Goal: Task Accomplishment & Management: Use online tool/utility

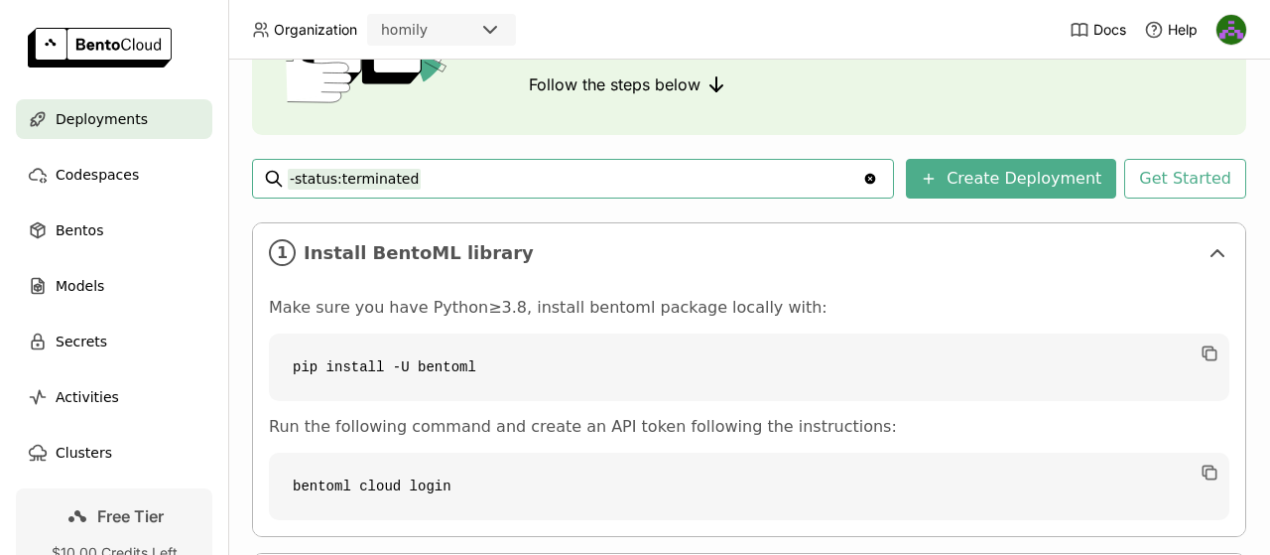
scroll to position [397, 0]
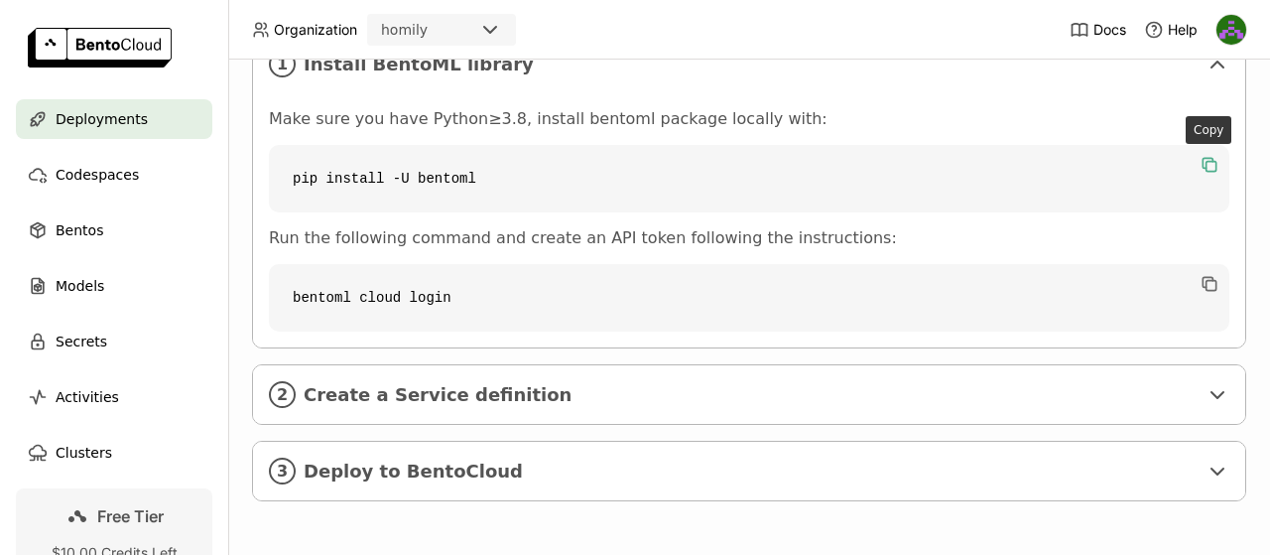
click at [1214, 162] on icon "button" at bounding box center [1212, 167] width 10 height 10
click at [1209, 274] on icon "button" at bounding box center [1210, 284] width 20 height 20
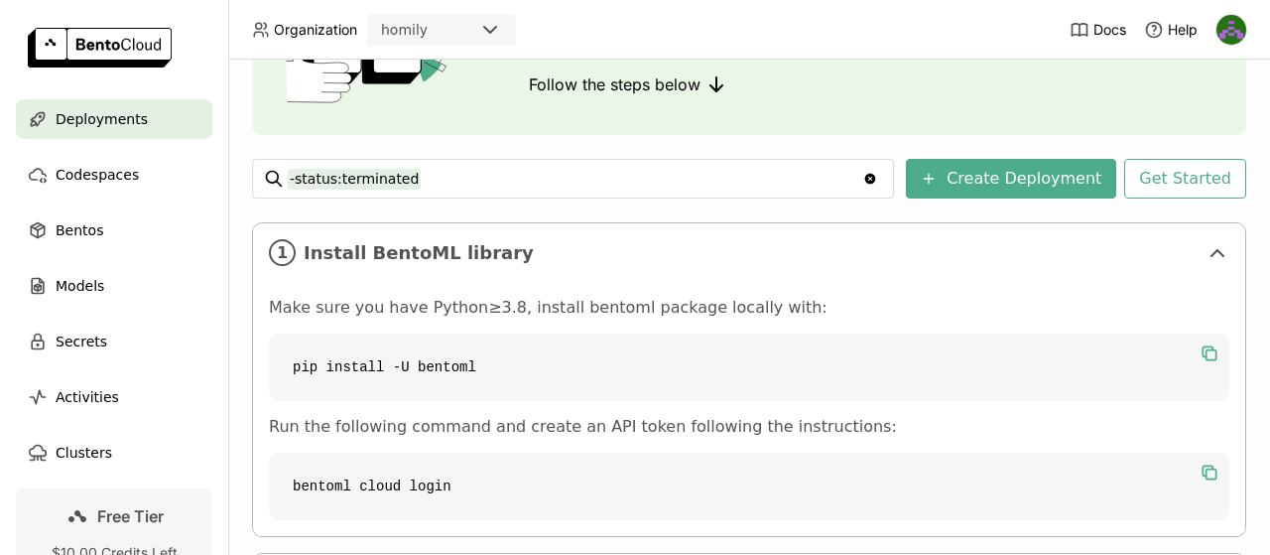
scroll to position [399, 0]
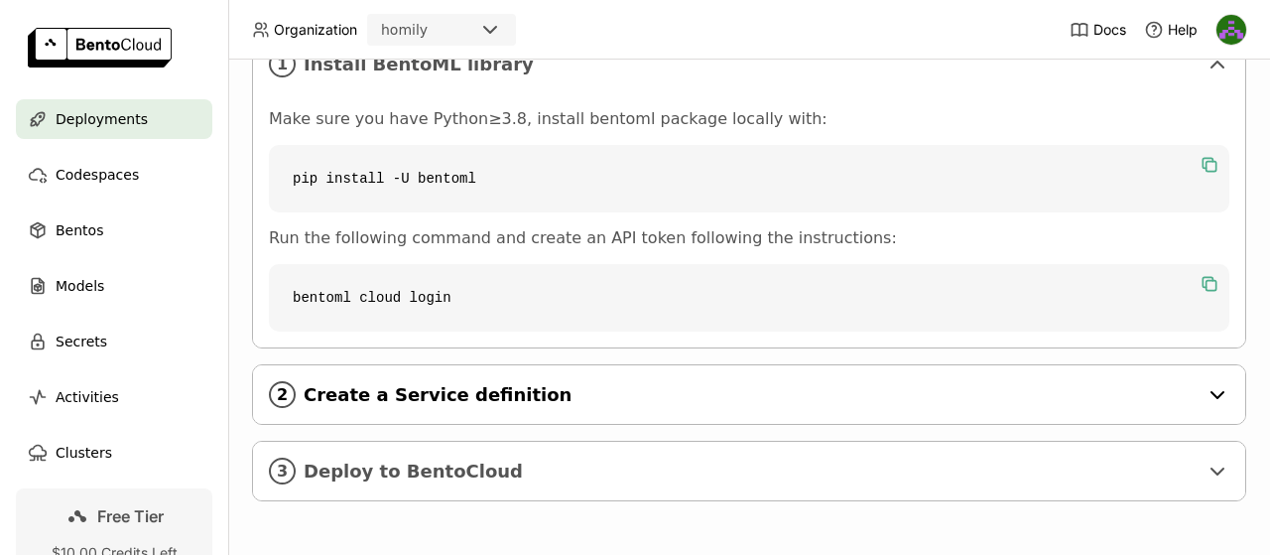
click at [1221, 388] on icon at bounding box center [1218, 395] width 24 height 24
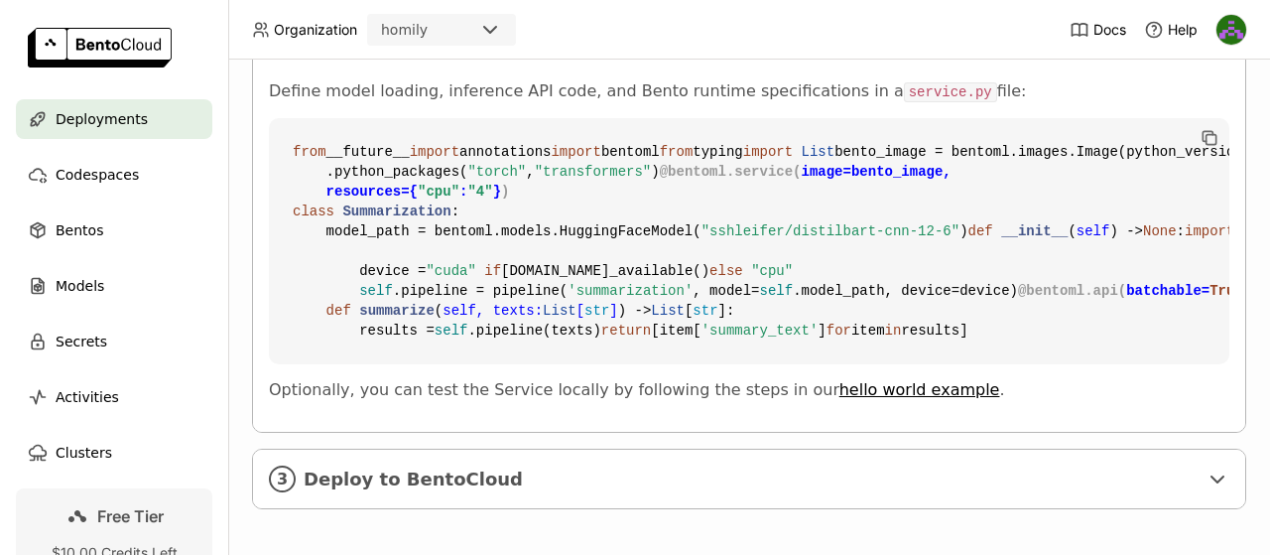
scroll to position [726, 0]
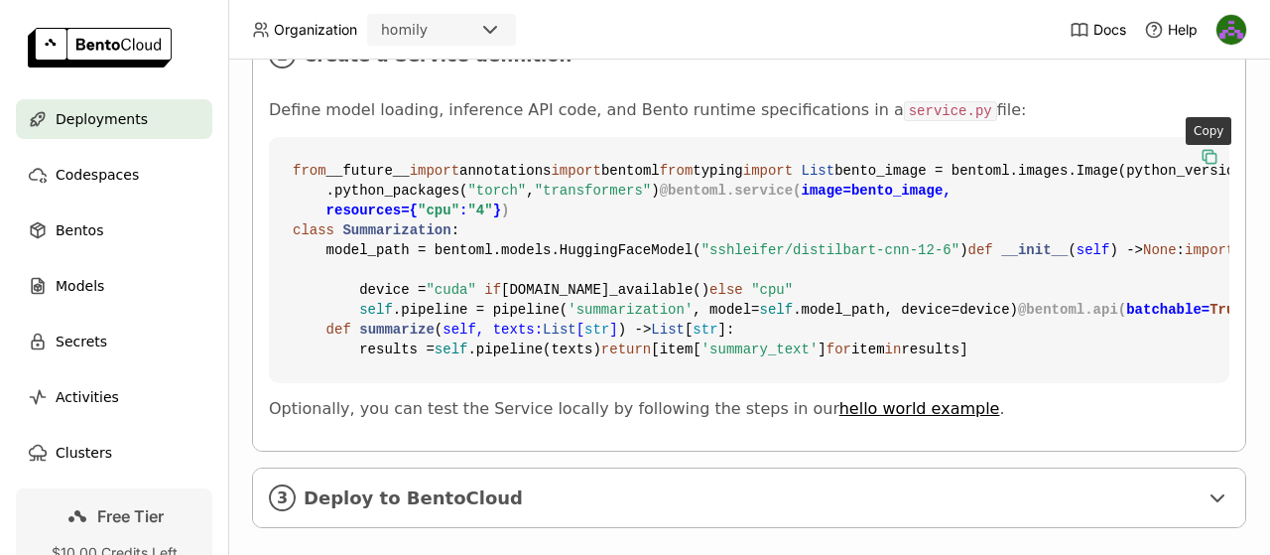
click at [1203, 153] on icon "button" at bounding box center [1210, 157] width 20 height 20
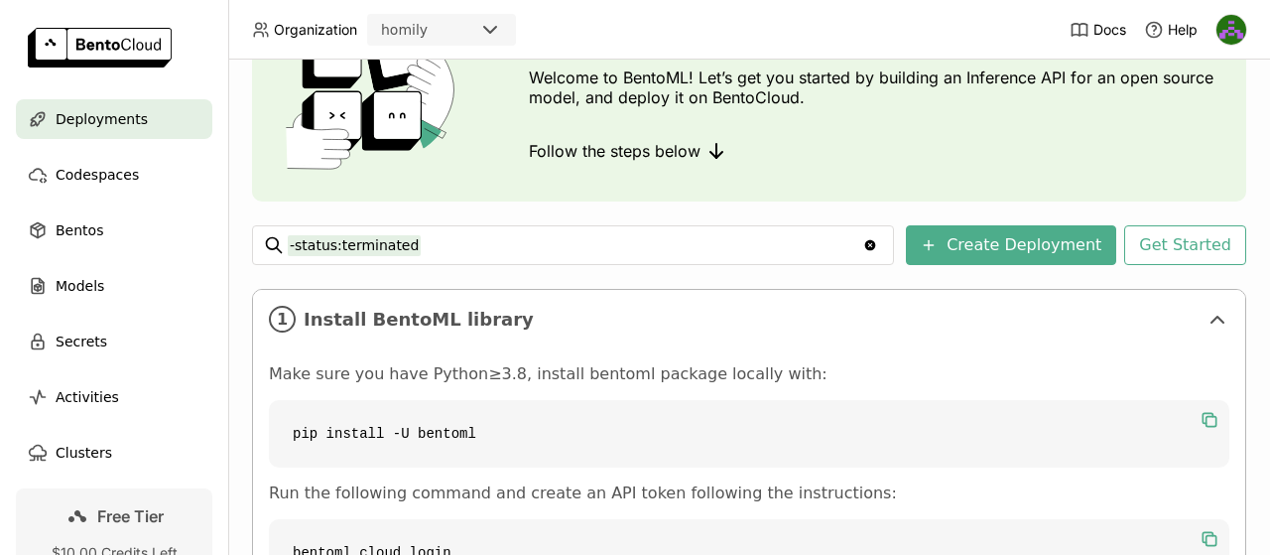
scroll to position [131, 0]
click at [1181, 251] on button "Get Started" at bounding box center [1185, 246] width 122 height 40
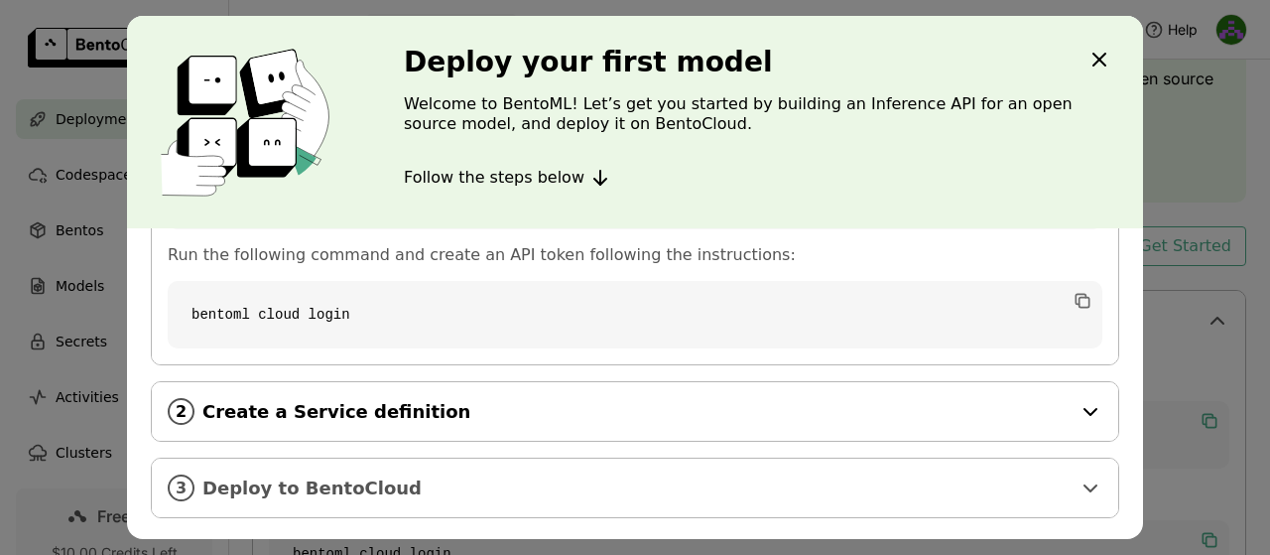
scroll to position [202, 0]
click at [1086, 405] on icon "dialog" at bounding box center [1091, 411] width 24 height 24
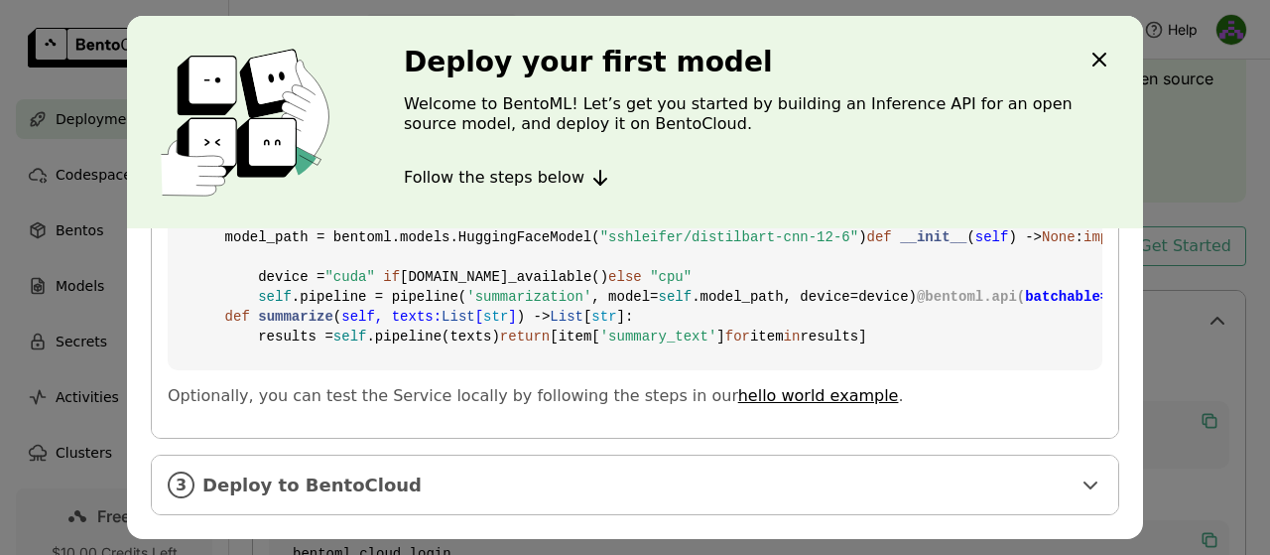
scroll to position [401, 0]
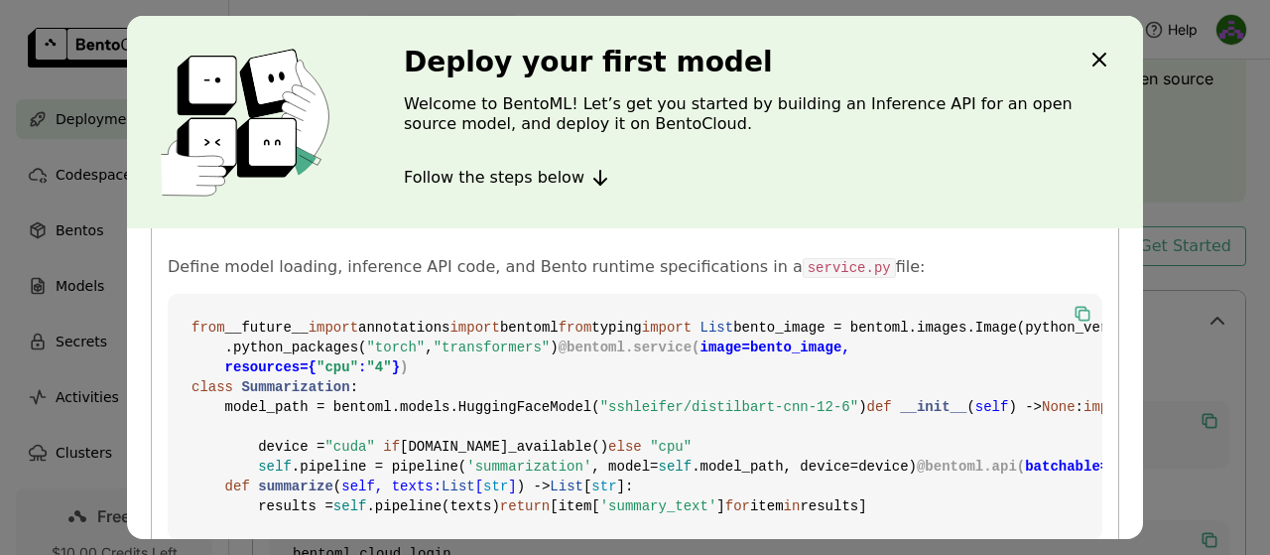
click at [1076, 312] on icon "dialog" at bounding box center [1081, 312] width 10 height 10
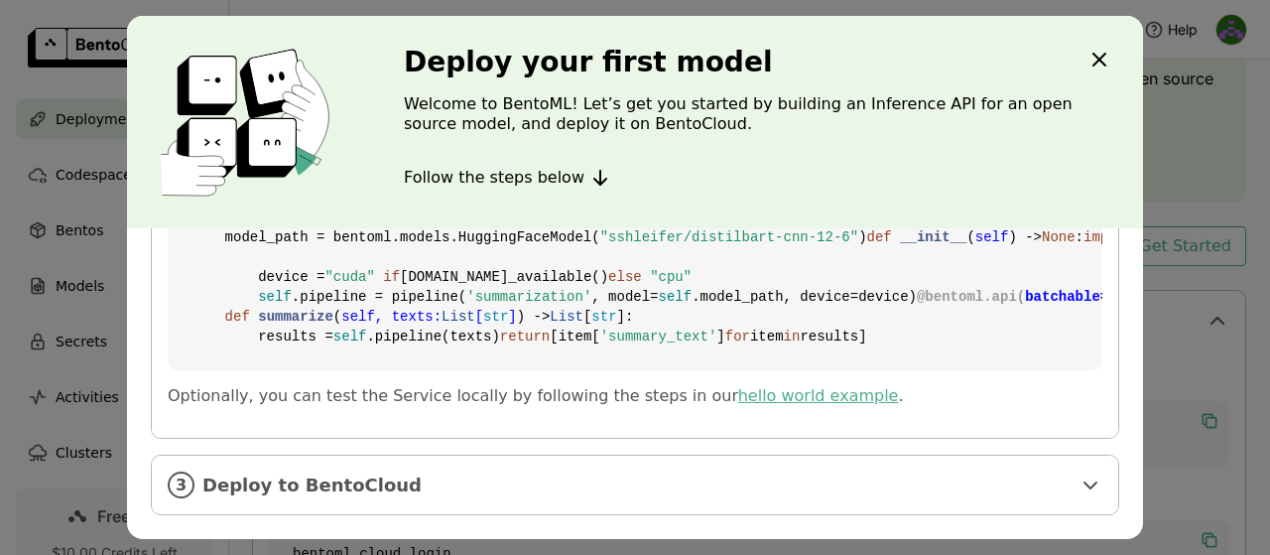
click at [738, 405] on link "hello world example" at bounding box center [818, 395] width 161 height 19
click at [1085, 483] on icon "dialog" at bounding box center [1091, 485] width 12 height 6
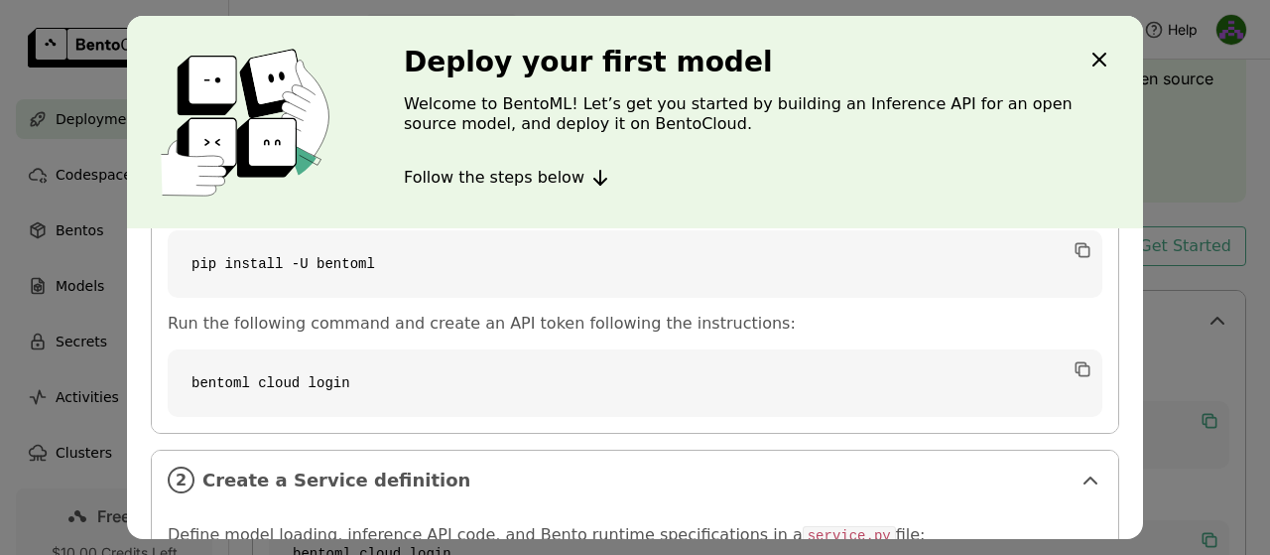
scroll to position [0, 0]
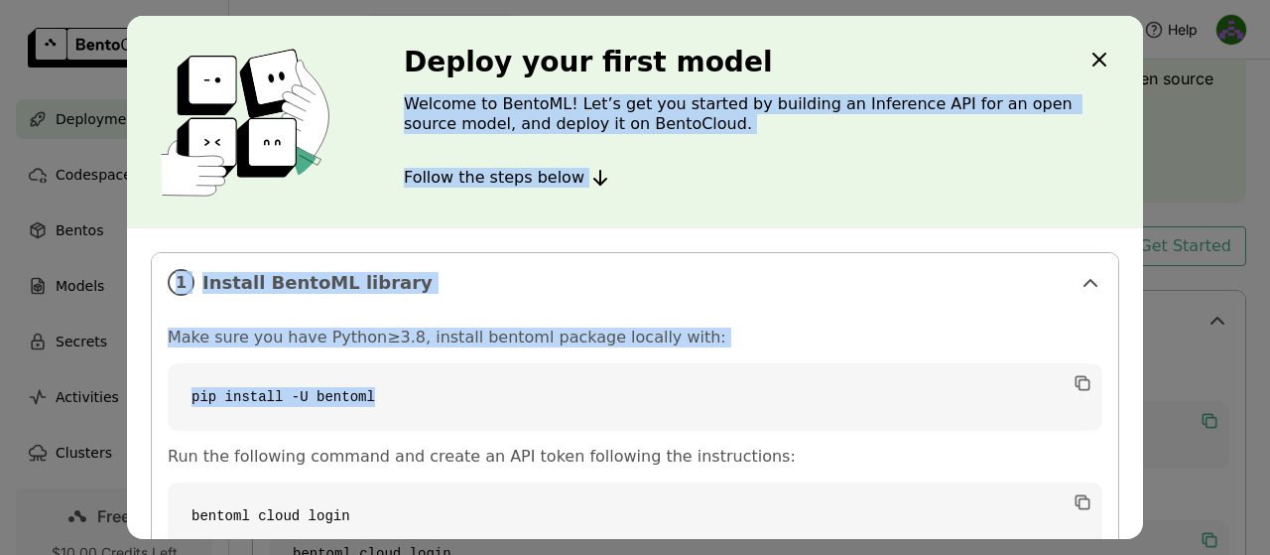
drag, startPoint x: 846, startPoint y: 39, endPoint x: 748, endPoint y: 389, distance: 363.8
click at [745, 398] on div "Deploy your first model Welcome to BentoML! Let’s get you started by building a…" at bounding box center [635, 277] width 1016 height 523
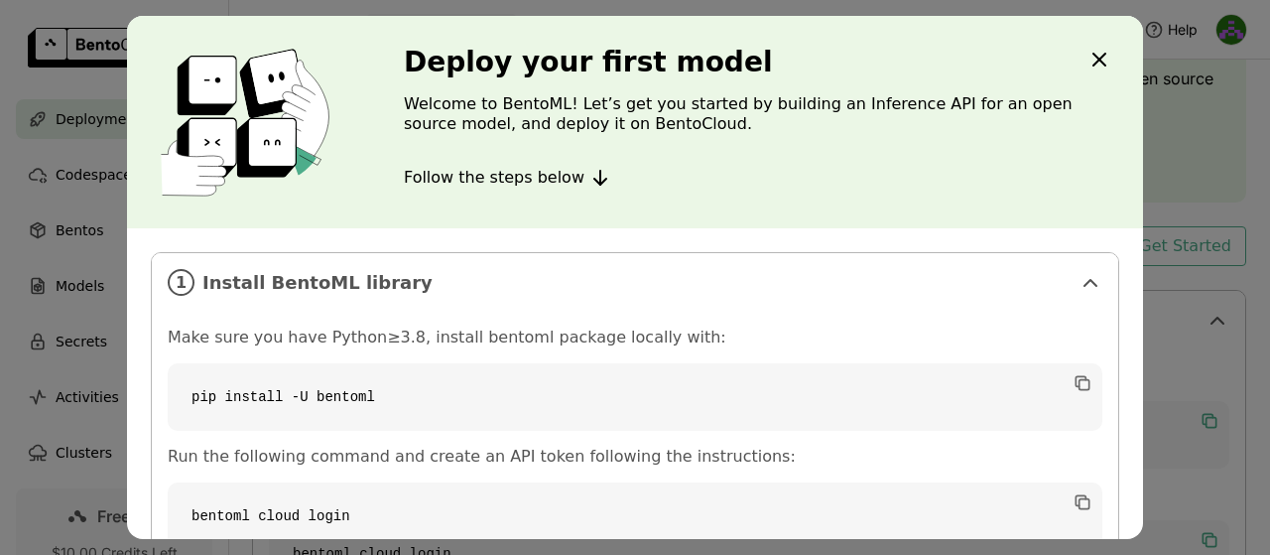
click at [1103, 54] on icon "Close" at bounding box center [1100, 60] width 24 height 24
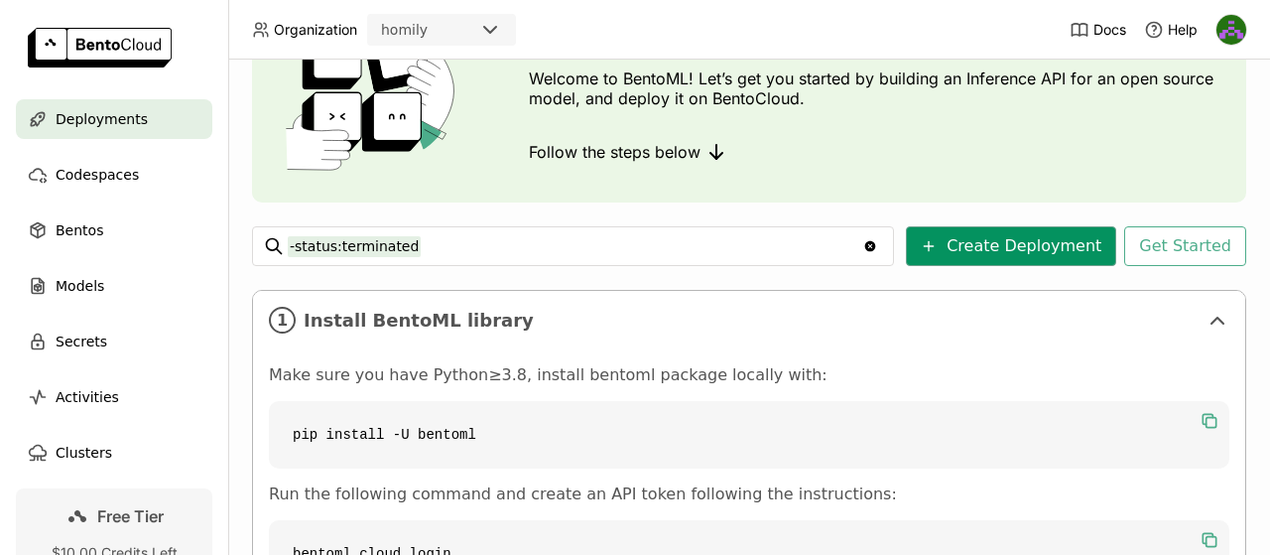
click at [1035, 251] on button "Create Deployment" at bounding box center [1011, 246] width 210 height 40
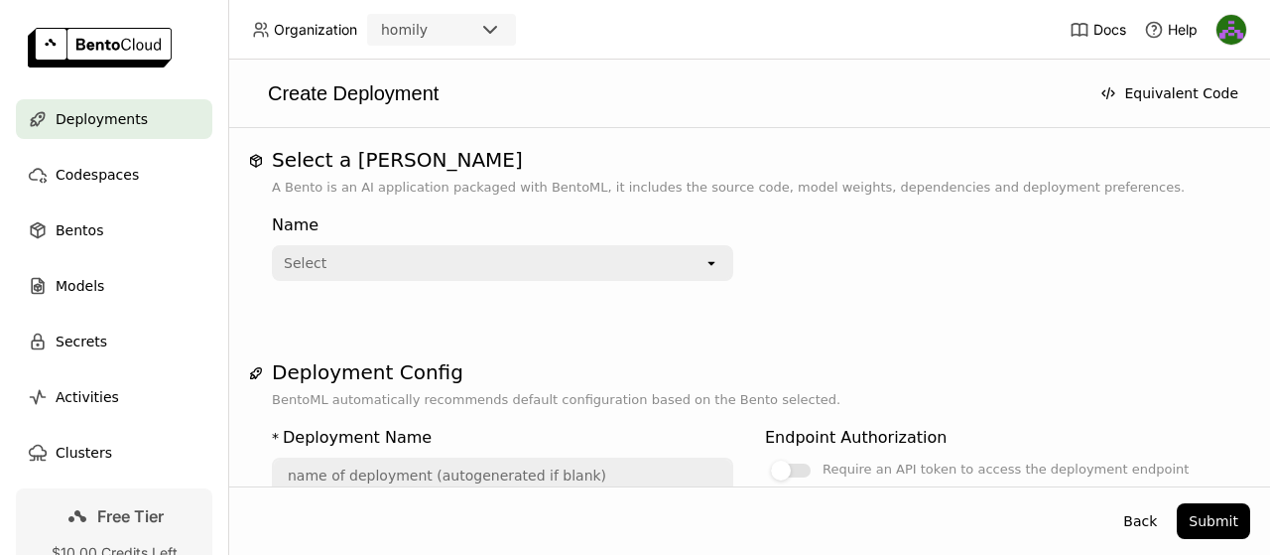
click at [707, 263] on icon "open" at bounding box center [712, 263] width 16 height 16
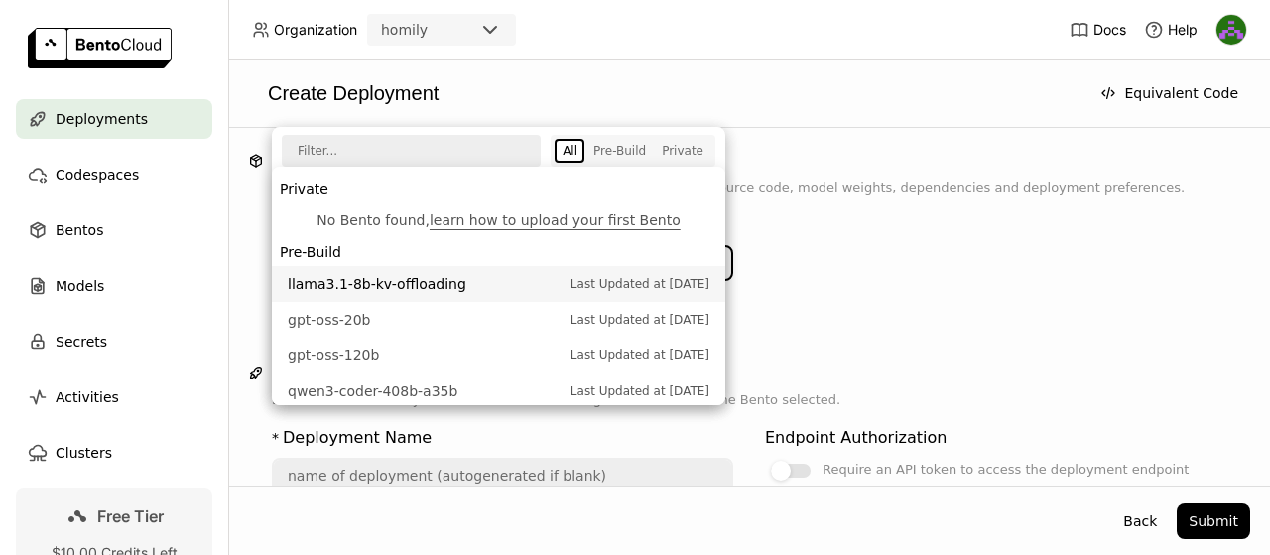
click at [399, 285] on span "llama3.1-8b-kv-offloading" at bounding box center [424, 284] width 273 height 20
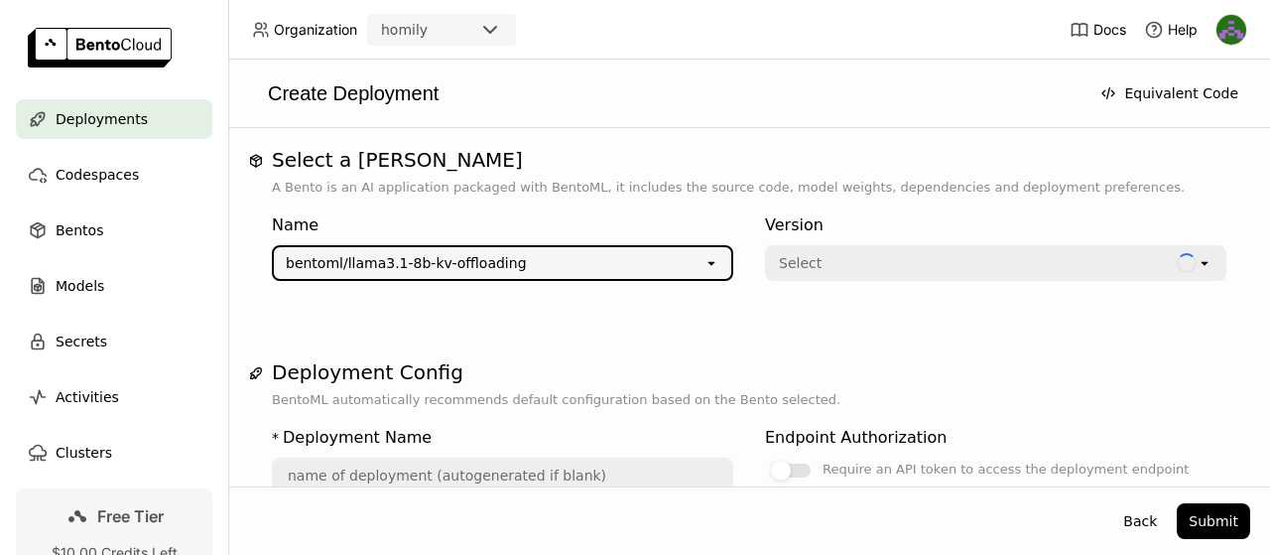
type input "llama-3-1-8-b-kv-offloading-yfd5"
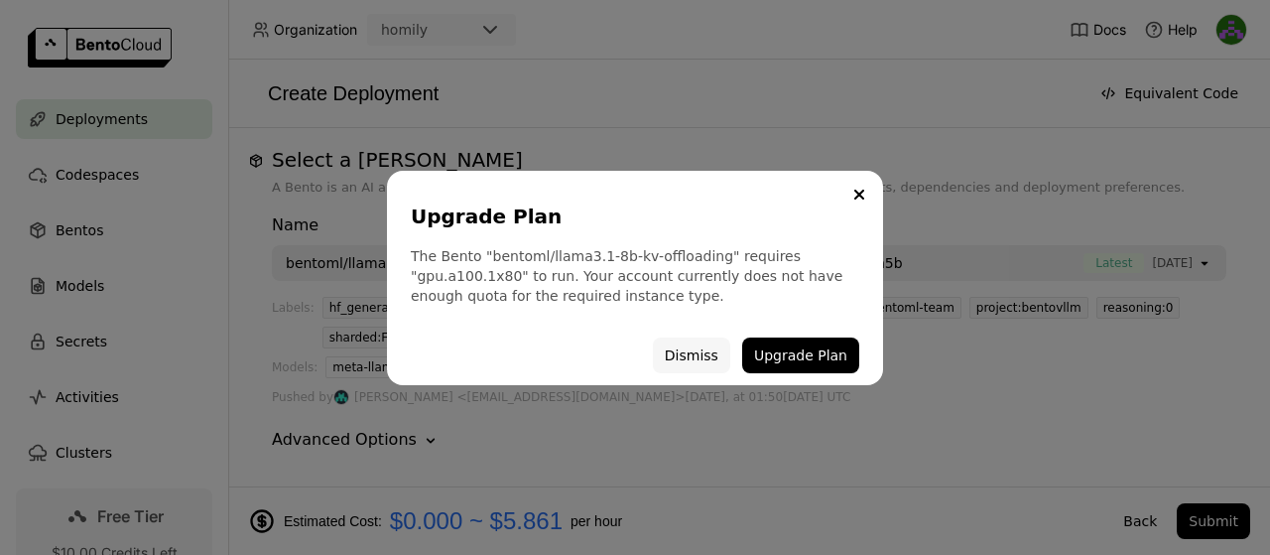
click at [713, 358] on button "Dismiss" at bounding box center [691, 355] width 77 height 36
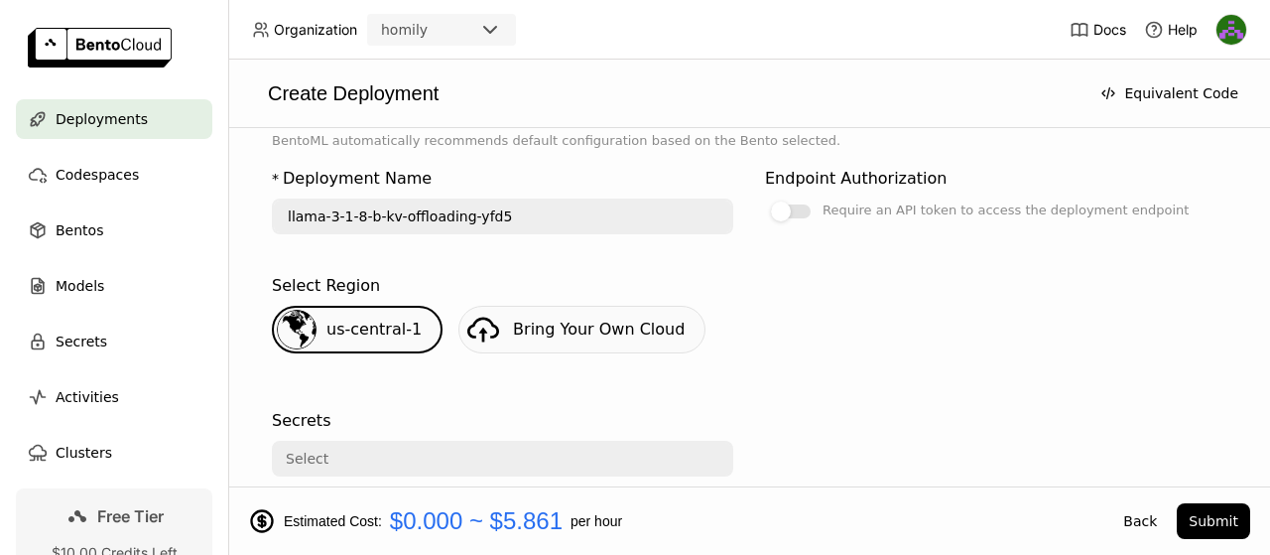
scroll to position [595, 0]
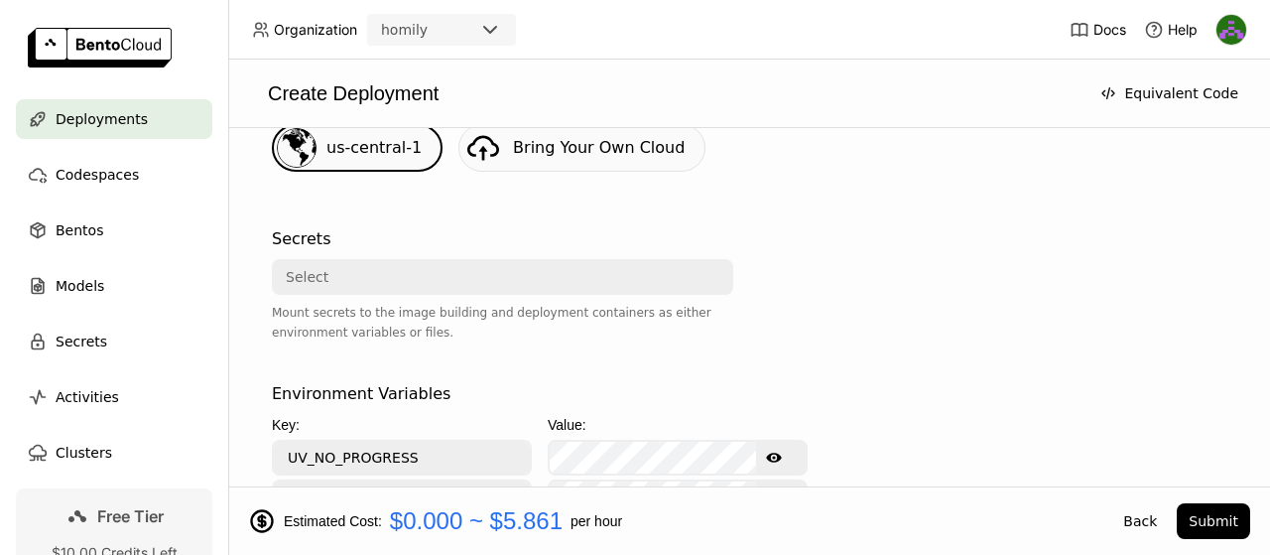
click at [673, 263] on div "Select" at bounding box center [497, 277] width 446 height 32
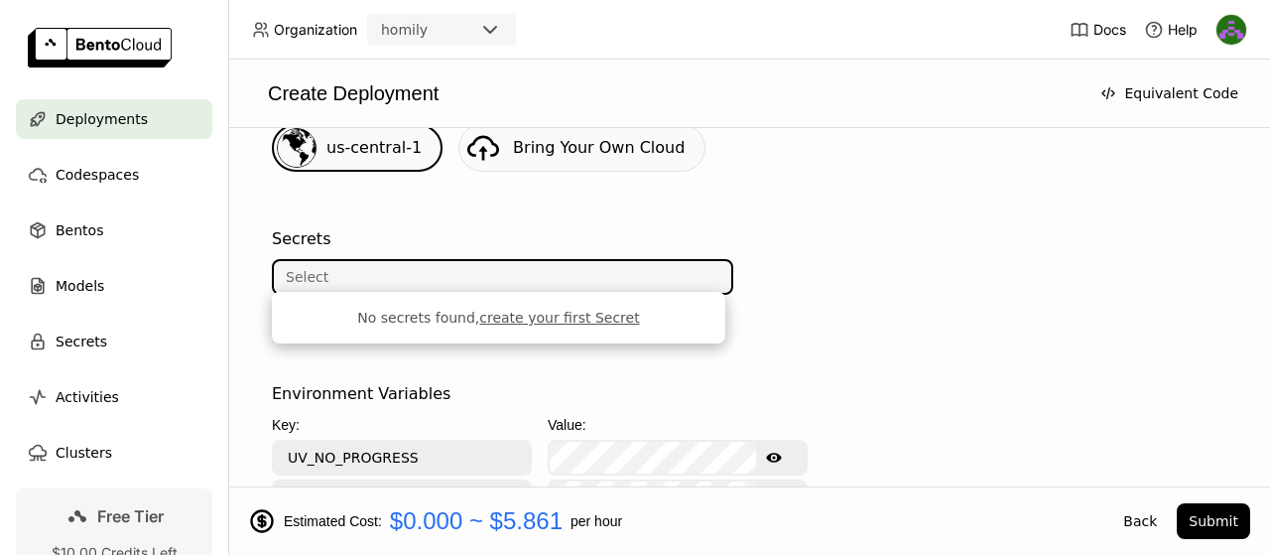
click at [981, 239] on div at bounding box center [995, 296] width 461 height 155
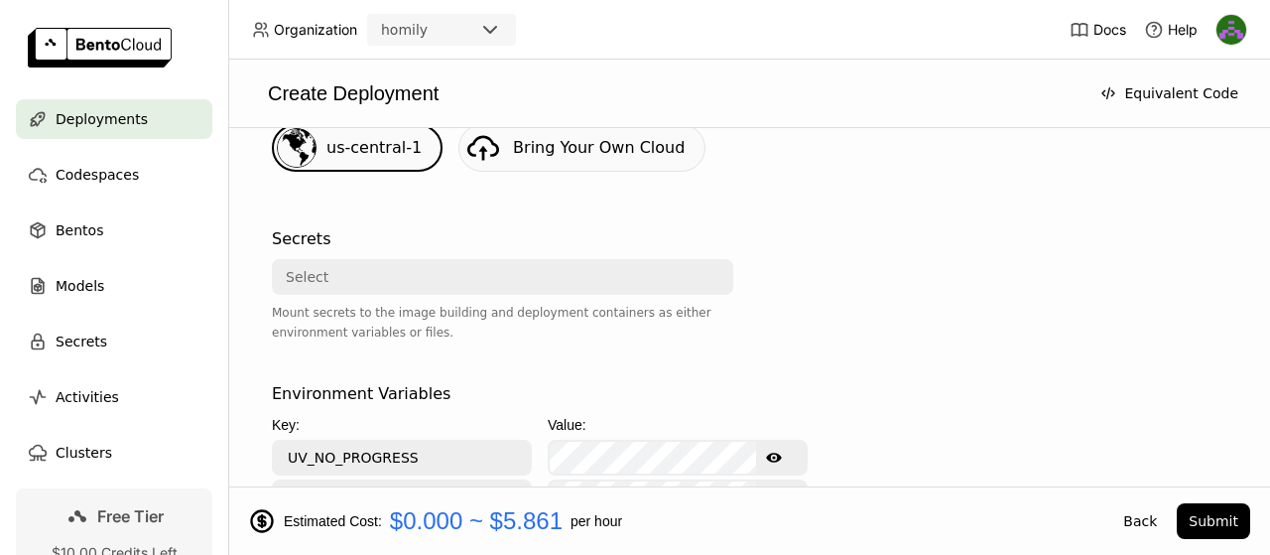
scroll to position [0, 0]
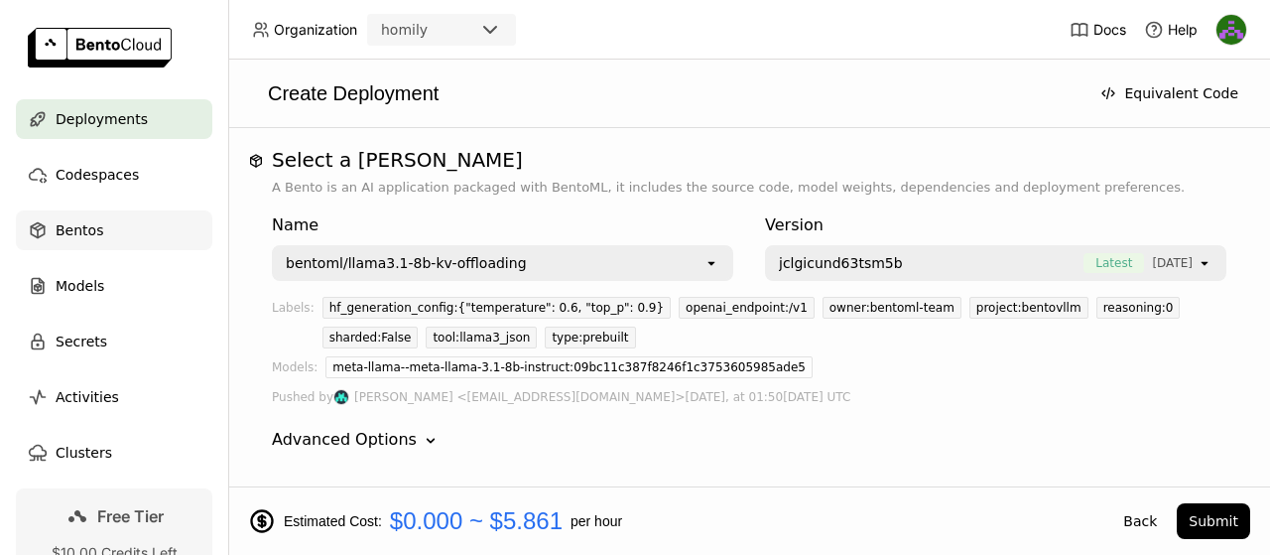
click at [66, 225] on span "Bentos" at bounding box center [80, 230] width 48 height 24
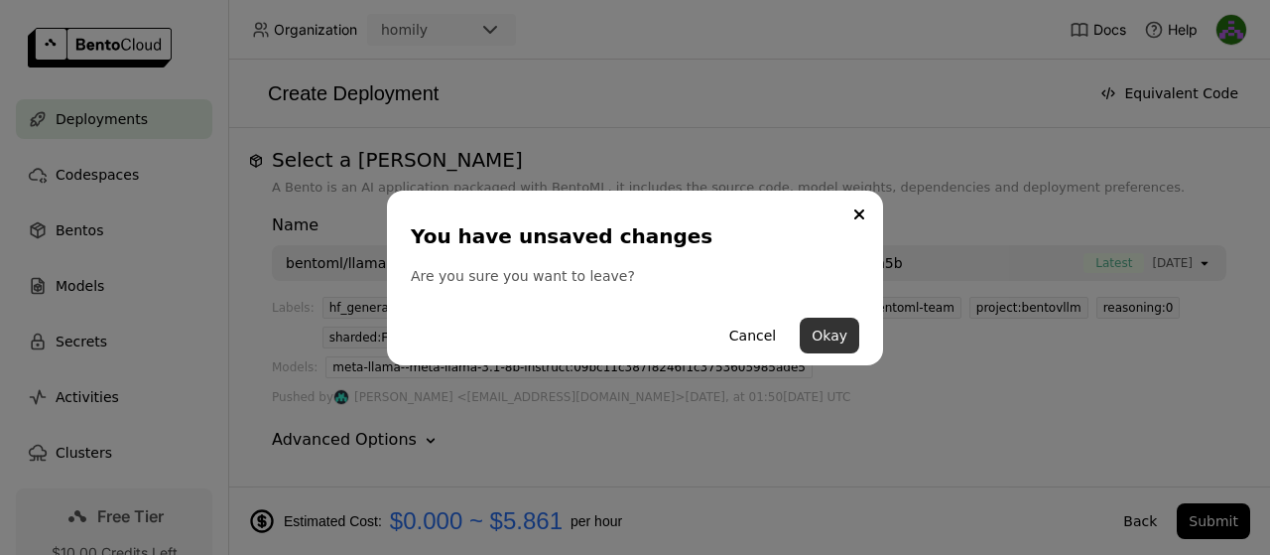
click at [826, 338] on button "Okay" at bounding box center [830, 336] width 60 height 36
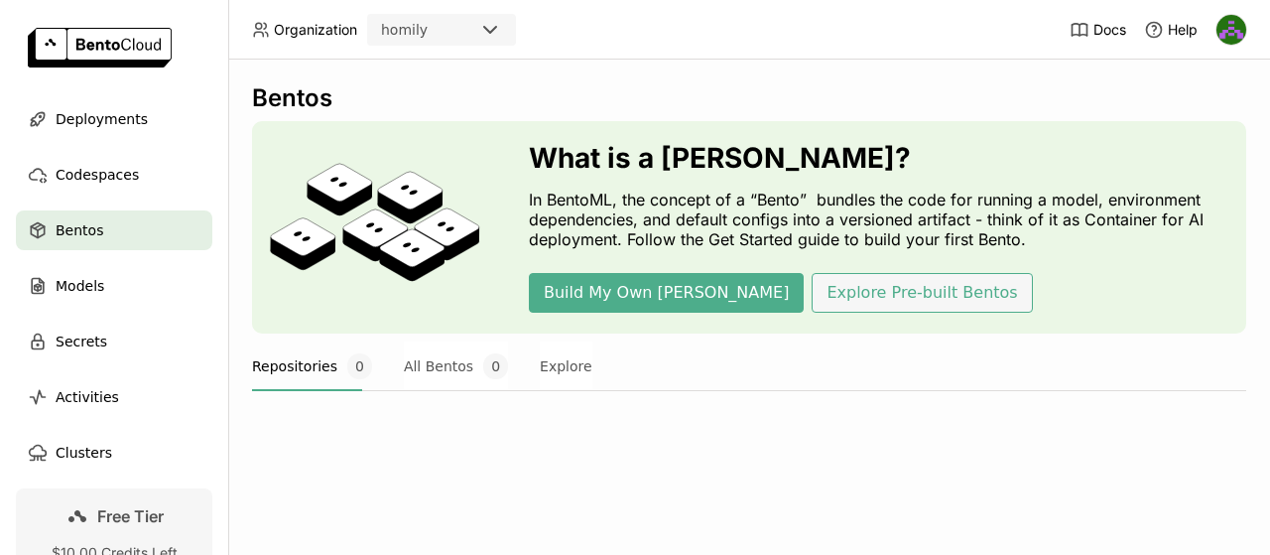
click at [826, 303] on button "Explore Pre-built Bentos" at bounding box center [922, 293] width 220 height 40
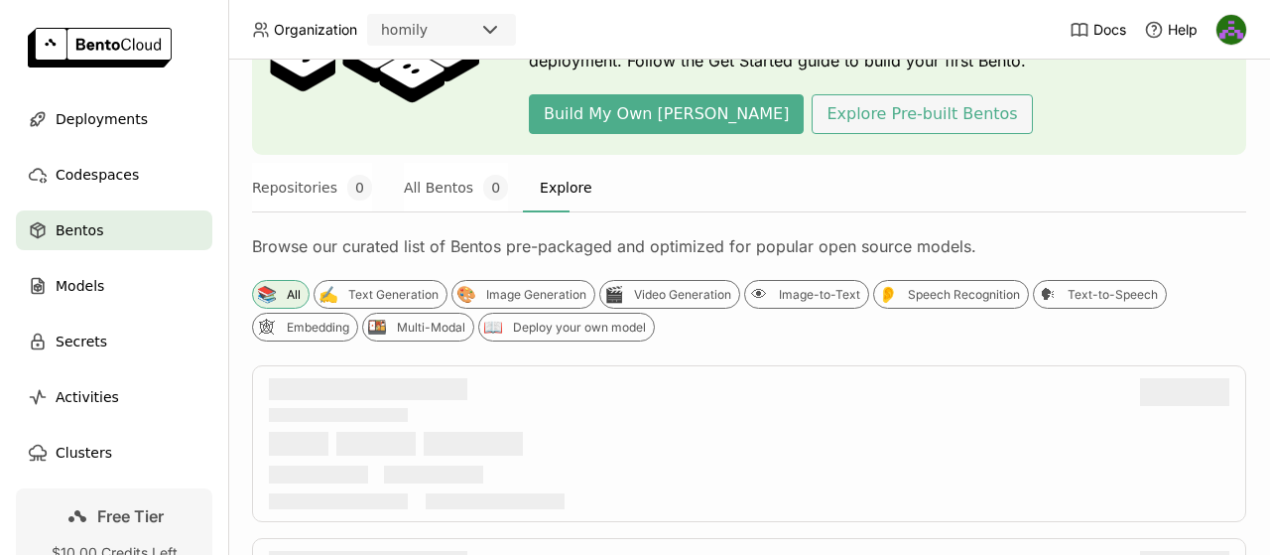
scroll to position [198, 0]
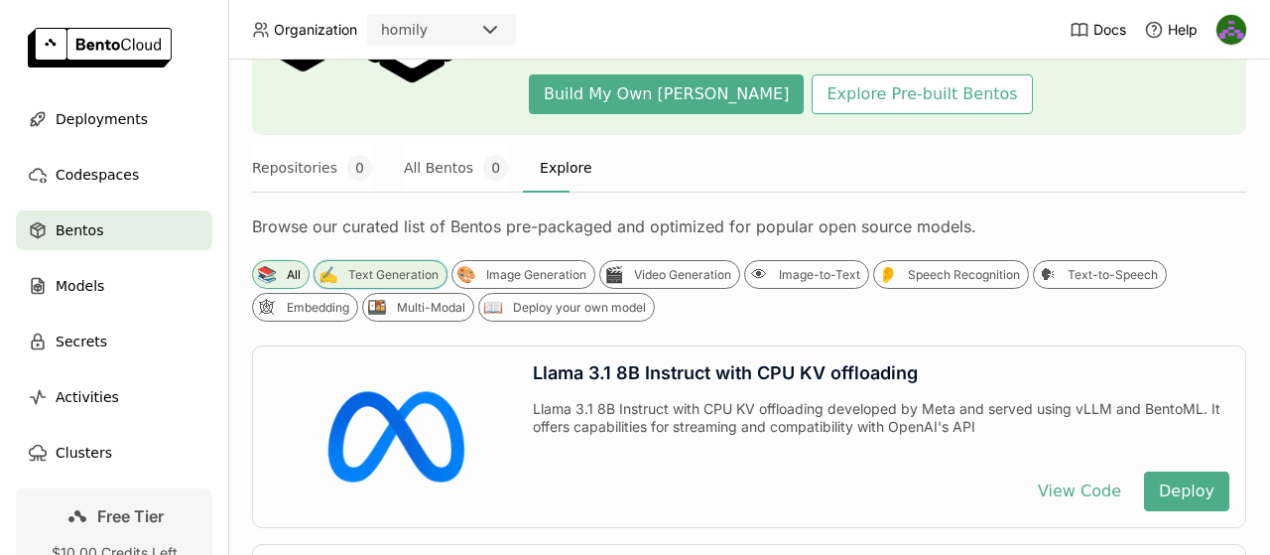
click at [415, 267] on div "Text Generation" at bounding box center [393, 275] width 90 height 16
click at [1117, 280] on div "Text-to-Speech" at bounding box center [1113, 275] width 90 height 16
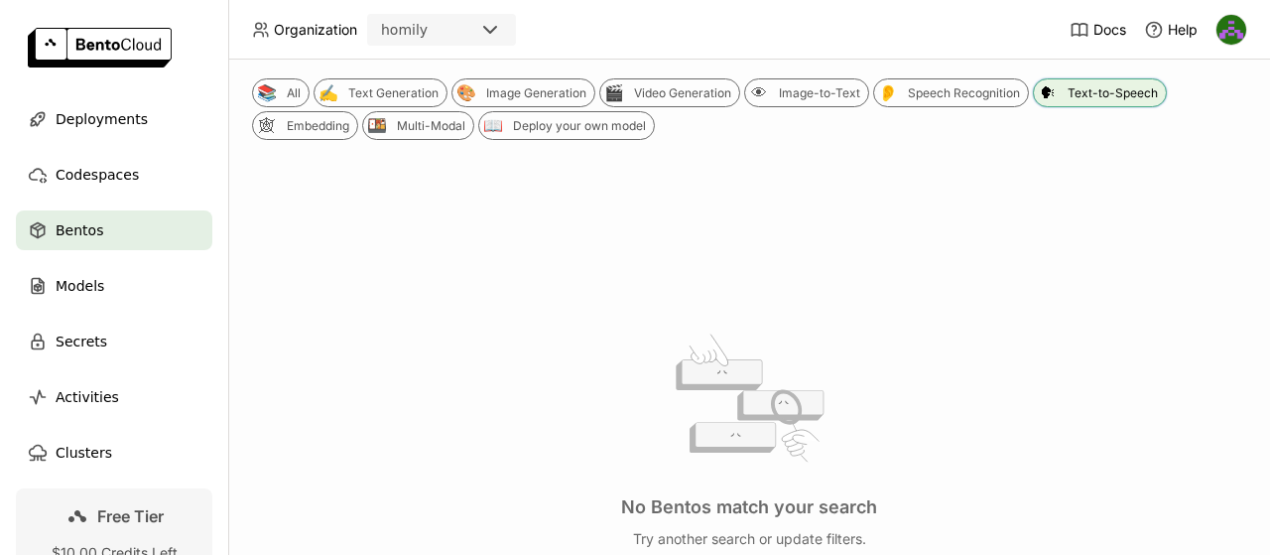
scroll to position [202, 0]
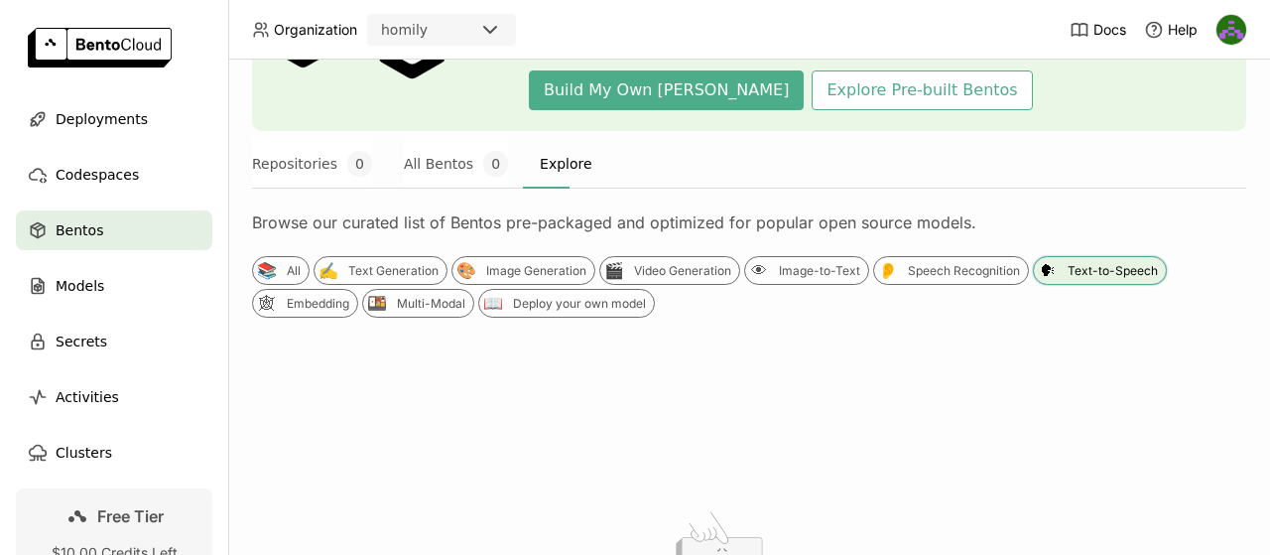
click at [1098, 278] on div "🗣 Text-to-Speech" at bounding box center [1100, 270] width 134 height 29
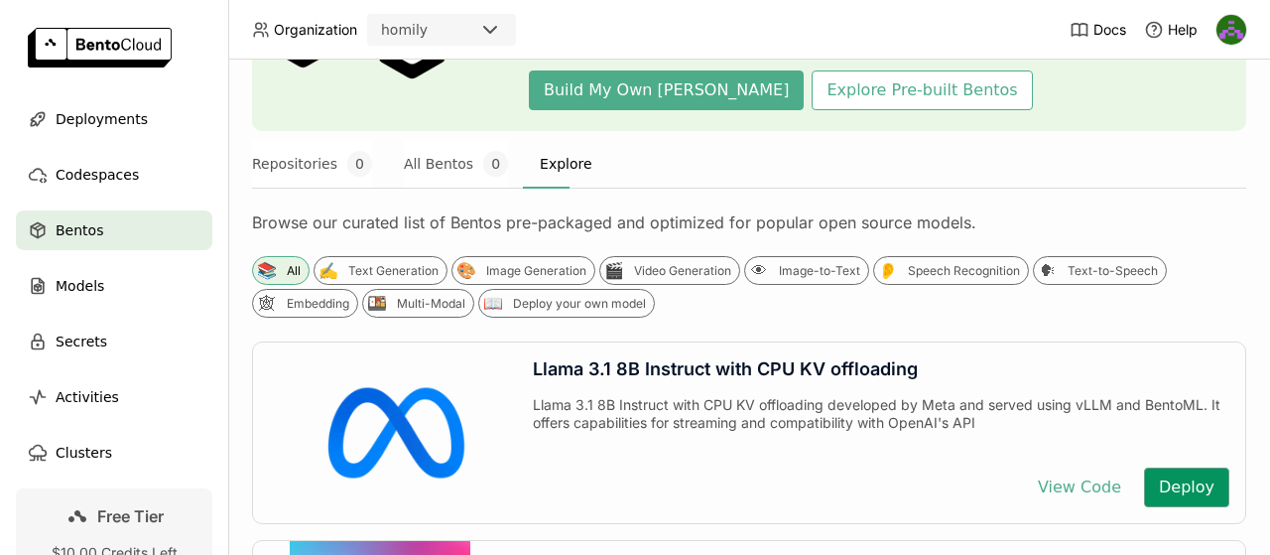
click at [1187, 495] on button "Deploy" at bounding box center [1186, 487] width 85 height 40
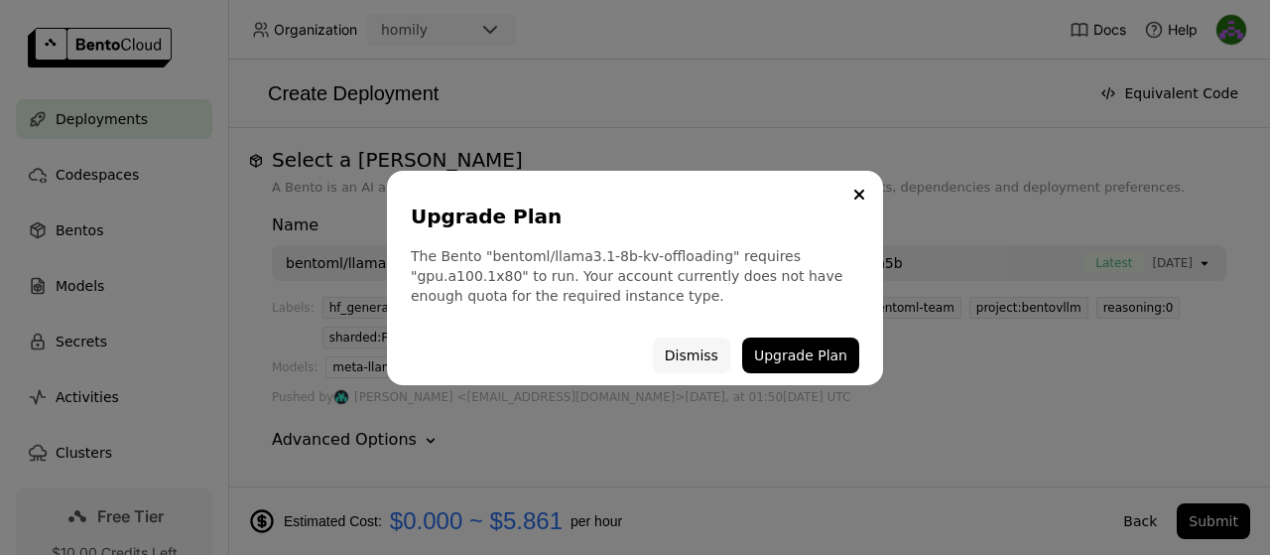
click at [697, 359] on button "Dismiss" at bounding box center [691, 355] width 77 height 36
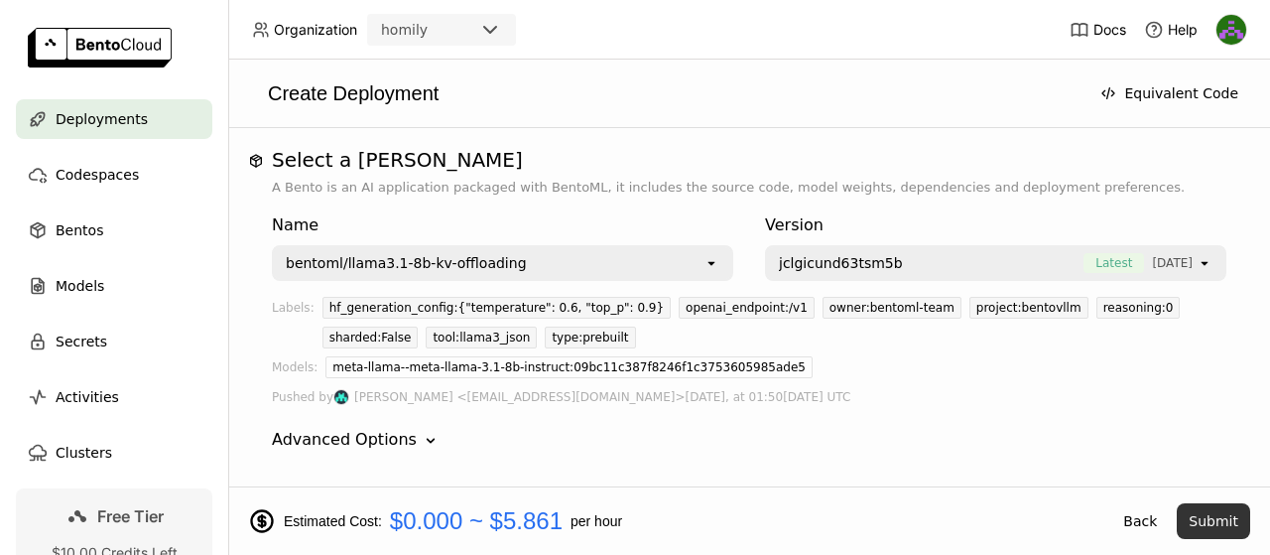
click at [1227, 527] on button "Submit" at bounding box center [1213, 521] width 73 height 36
click at [105, 45] on img at bounding box center [100, 48] width 144 height 40
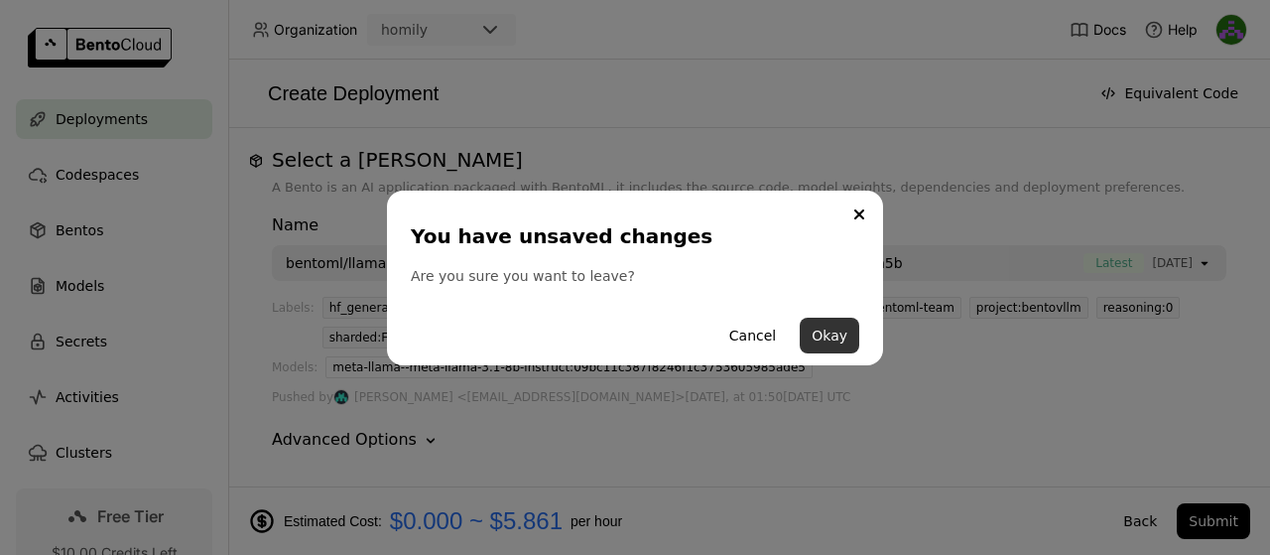
click at [834, 337] on button "Okay" at bounding box center [830, 336] width 60 height 36
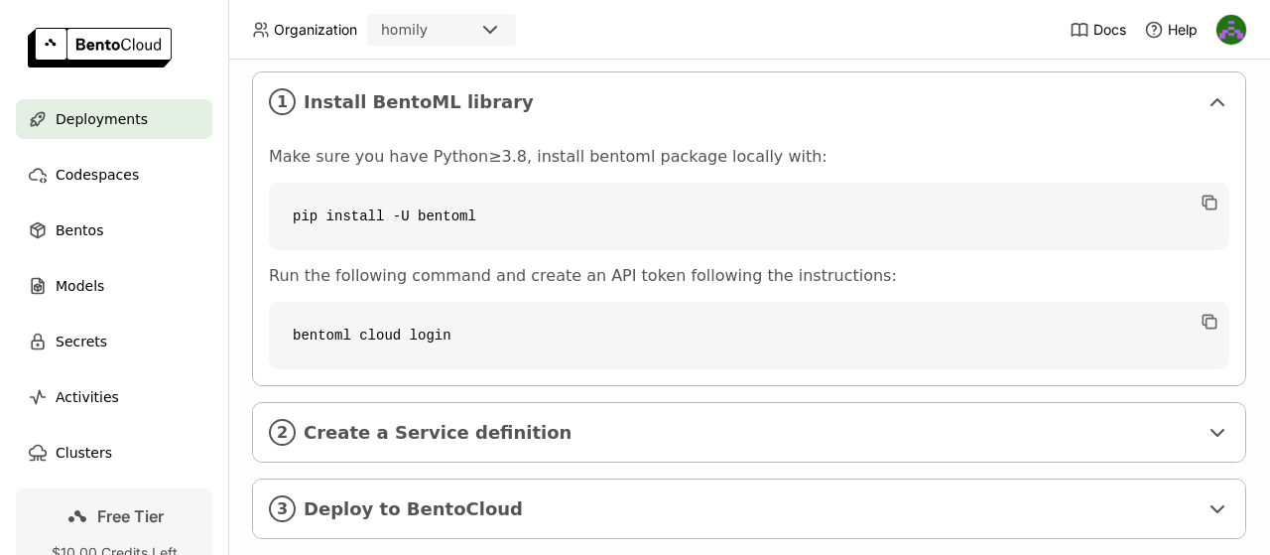
scroll to position [399, 0]
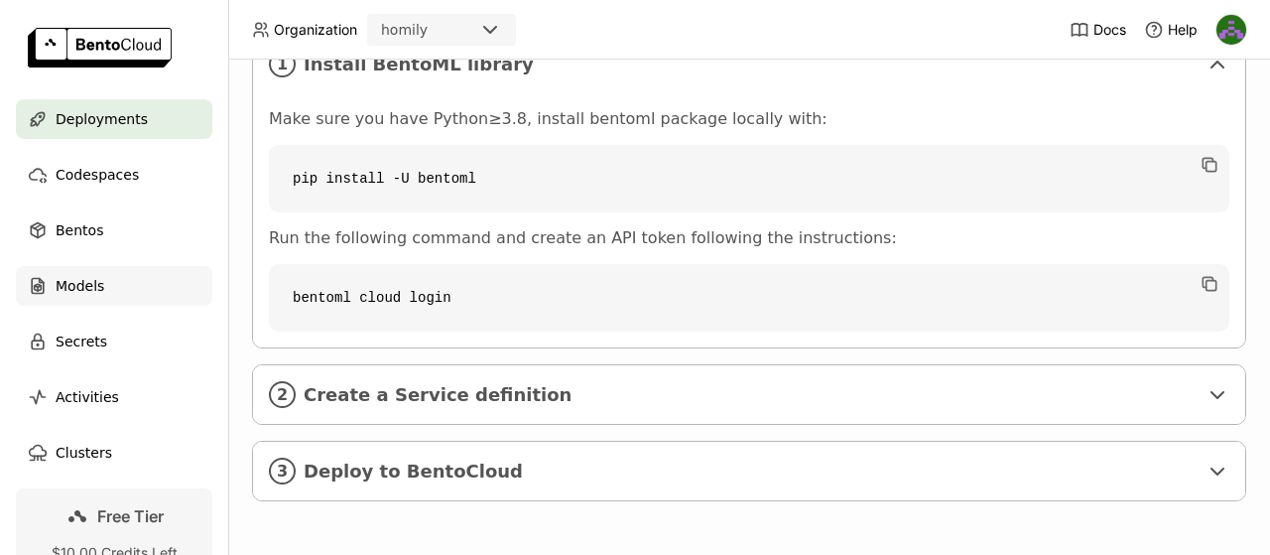
click at [84, 291] on span "Models" at bounding box center [80, 286] width 49 height 24
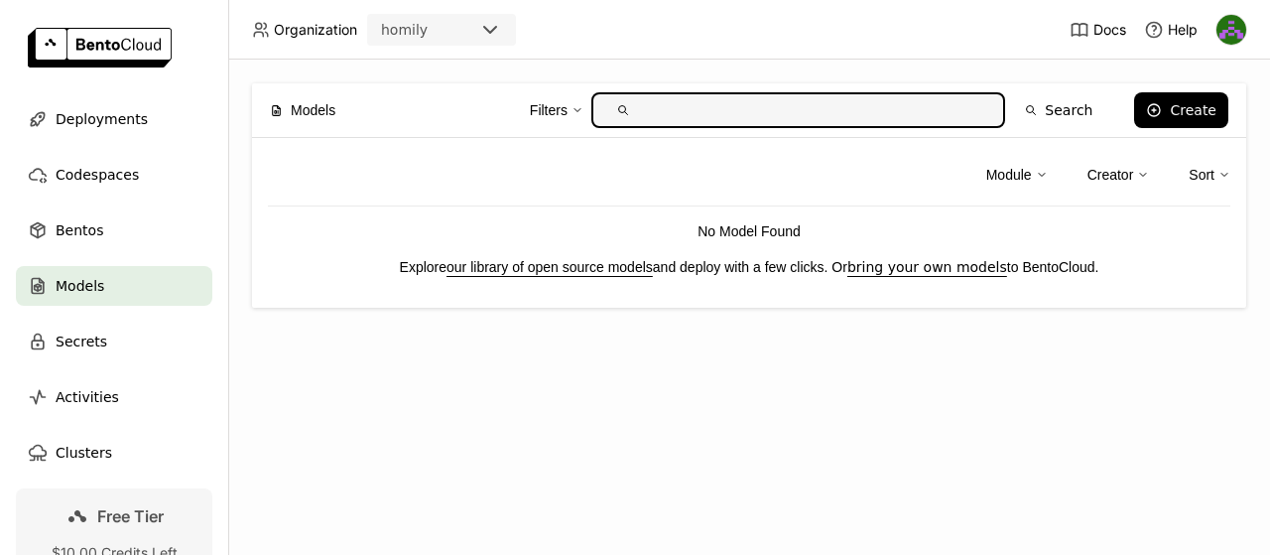
click at [521, 270] on link "our library of open source models" at bounding box center [550, 267] width 206 height 16
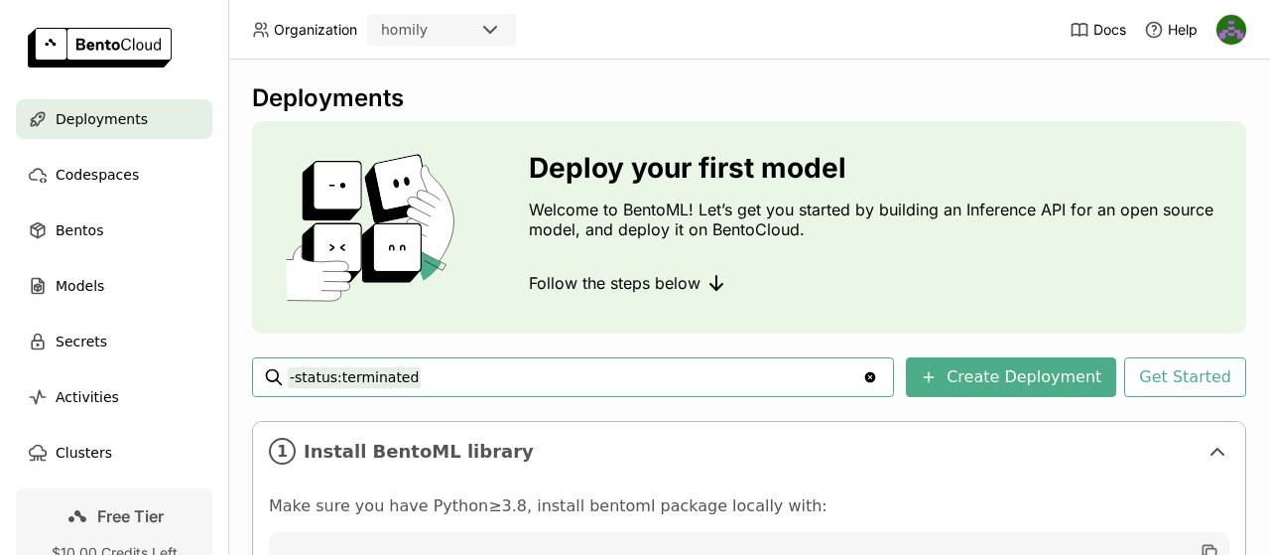
click at [713, 374] on input "-status:terminated" at bounding box center [575, 377] width 575 height 32
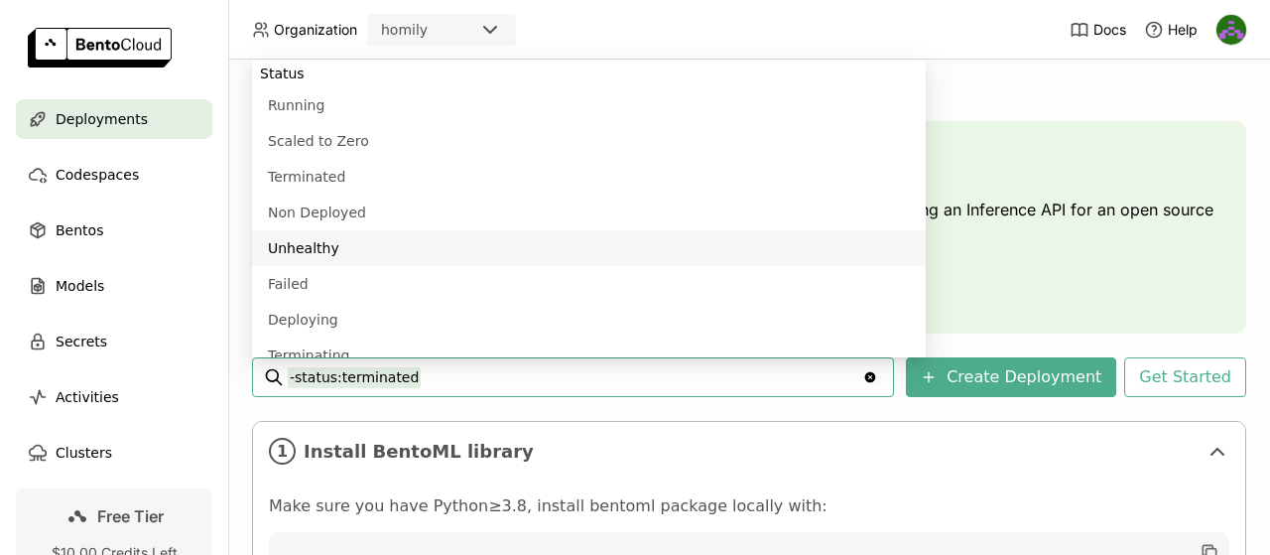
click at [1047, 269] on div "Follow the steps below" at bounding box center [880, 283] width 702 height 40
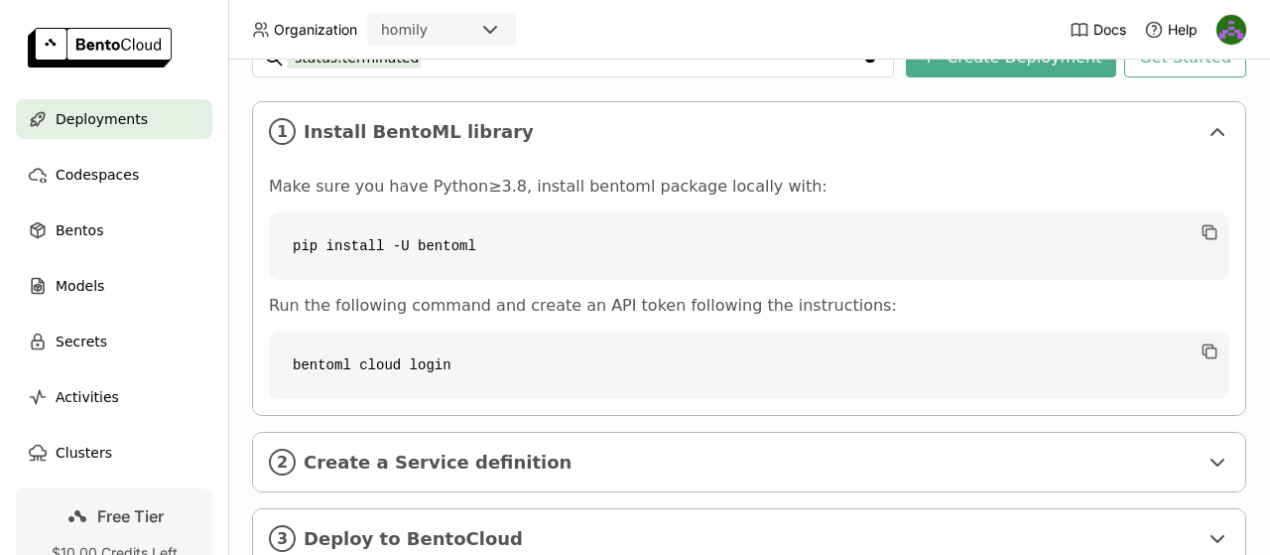
scroll to position [399, 0]
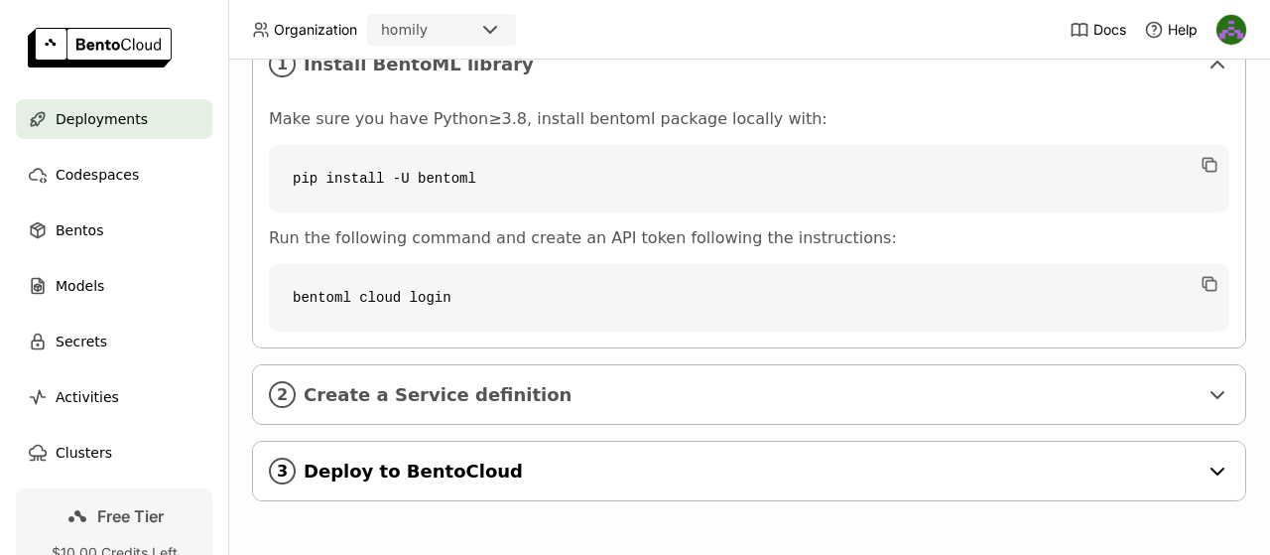
click at [1217, 468] on icon at bounding box center [1218, 471] width 12 height 6
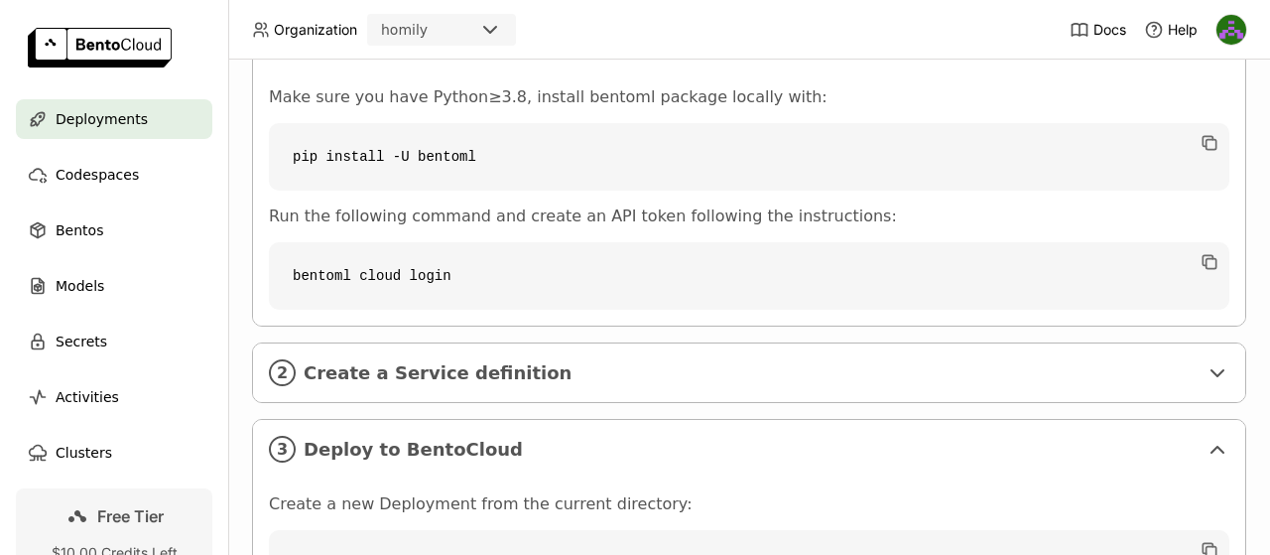
scroll to position [0, 0]
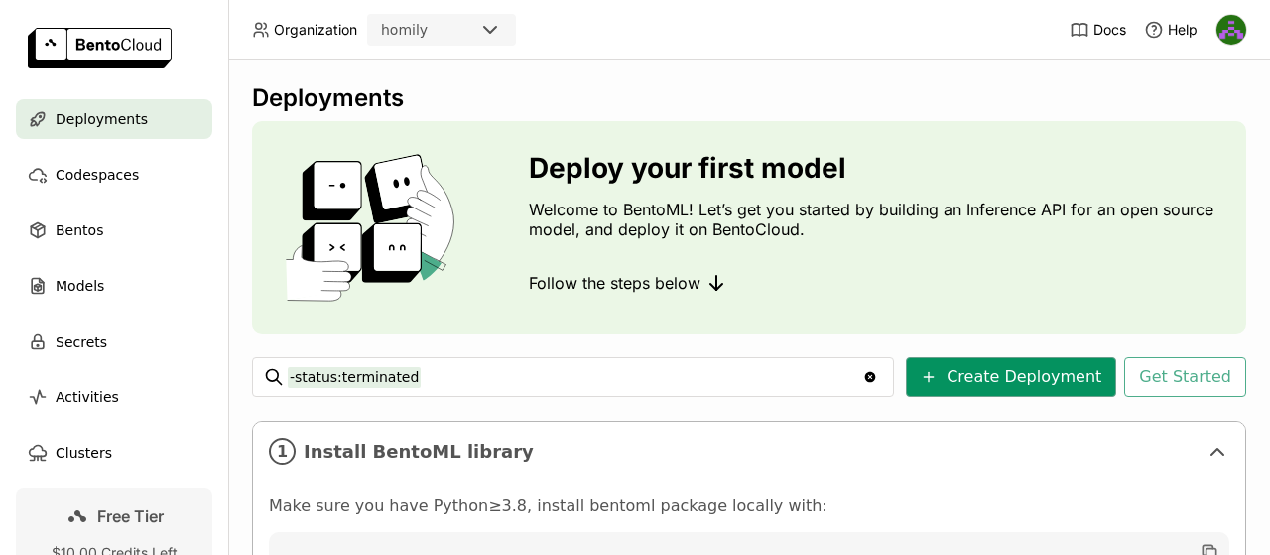
click at [1007, 377] on button "Create Deployment" at bounding box center [1011, 377] width 210 height 40
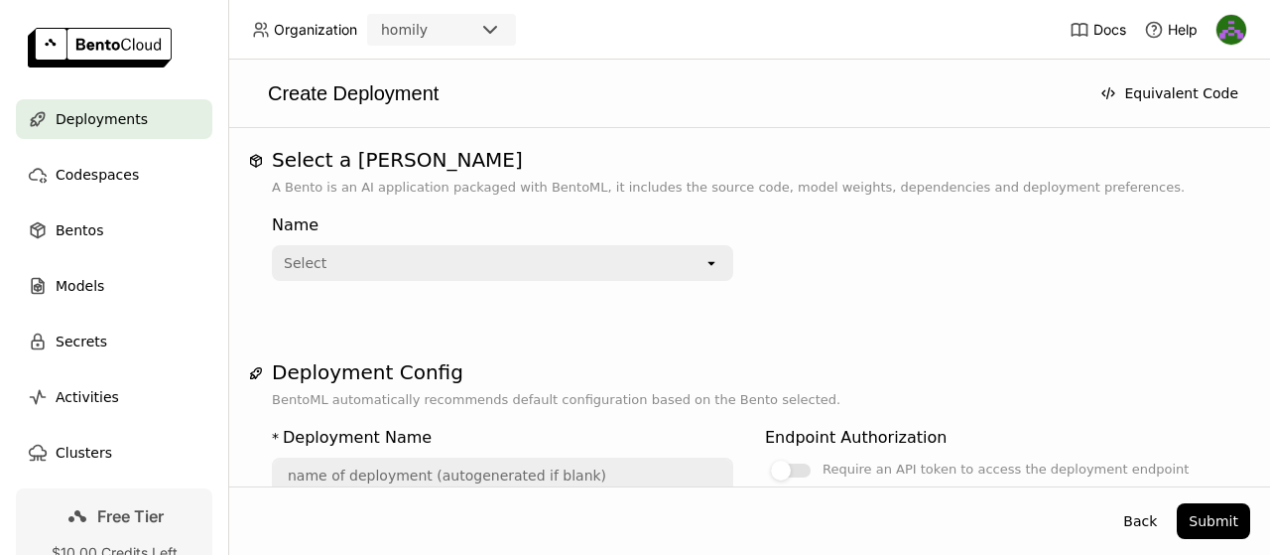
click at [709, 264] on icon "open" at bounding box center [712, 263] width 16 height 16
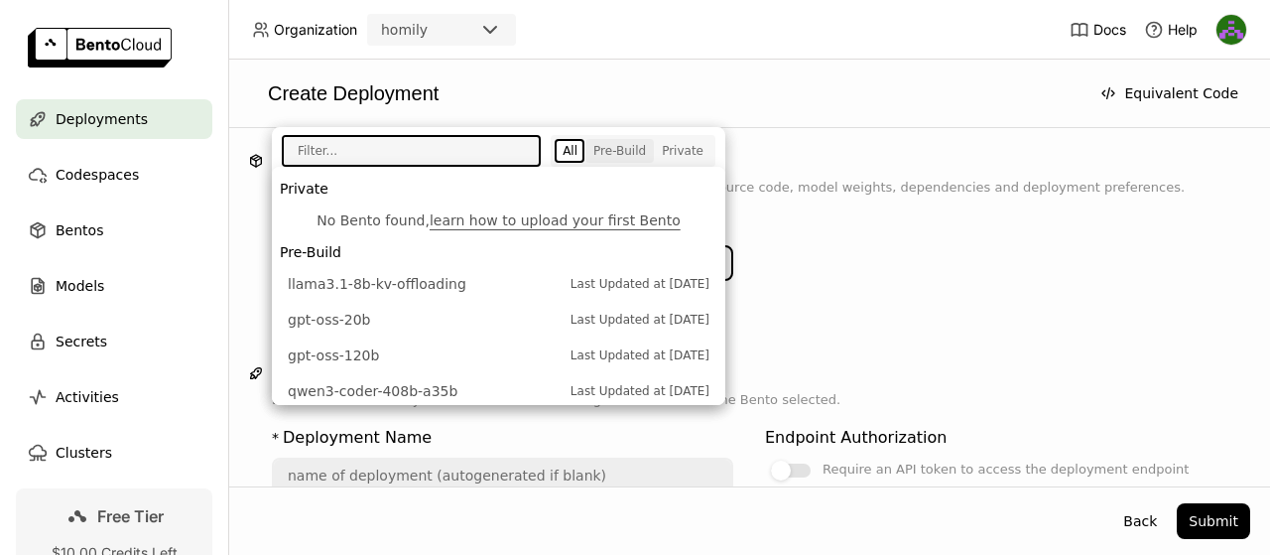
click at [643, 143] on div "Pre-Build" at bounding box center [619, 151] width 53 height 16
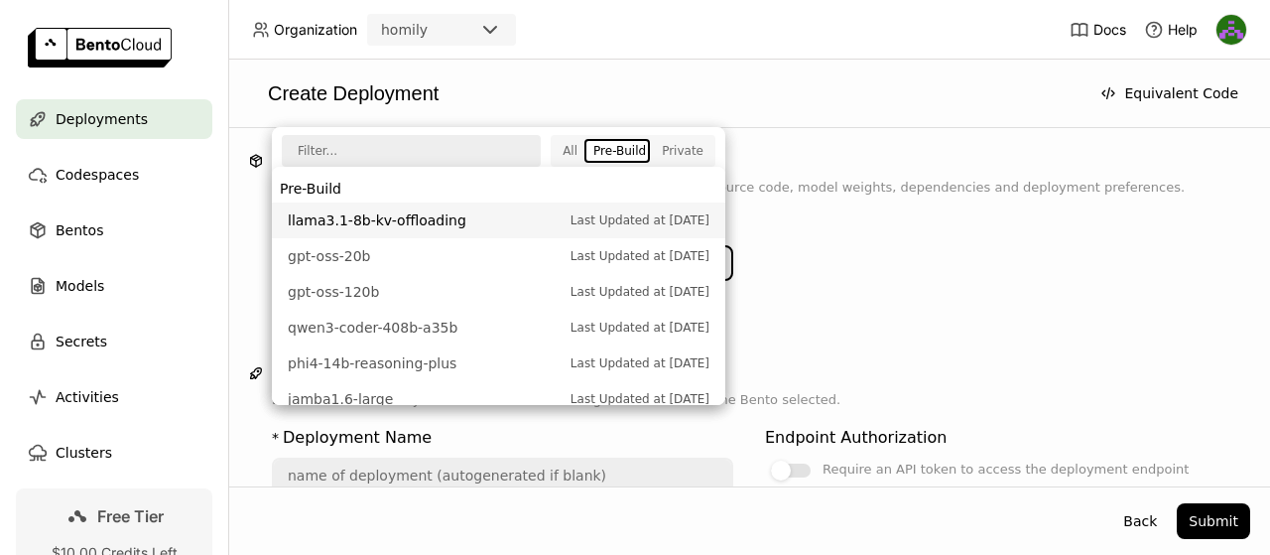
click at [462, 225] on span "llama3.1-8b-kv-offloading" at bounding box center [424, 220] width 273 height 20
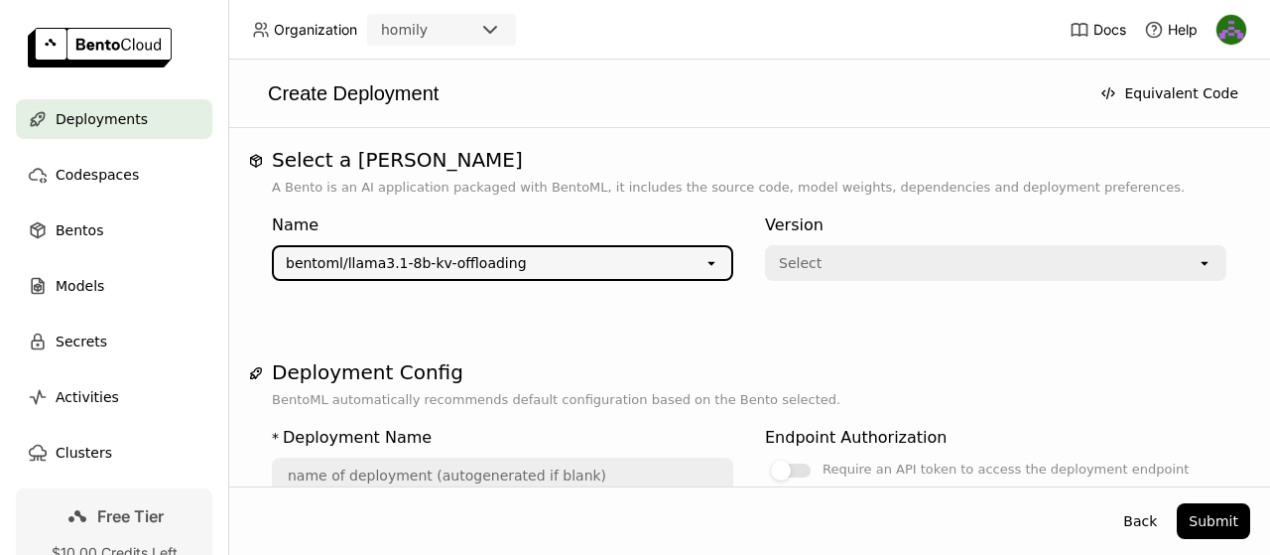
click at [987, 269] on div "Organization homily Docs Help Deployments Codespaces Bentos Models Secrets Acti…" at bounding box center [635, 277] width 1270 height 555
type input "llama-3-1-8-b-kv-offloading-chcb"
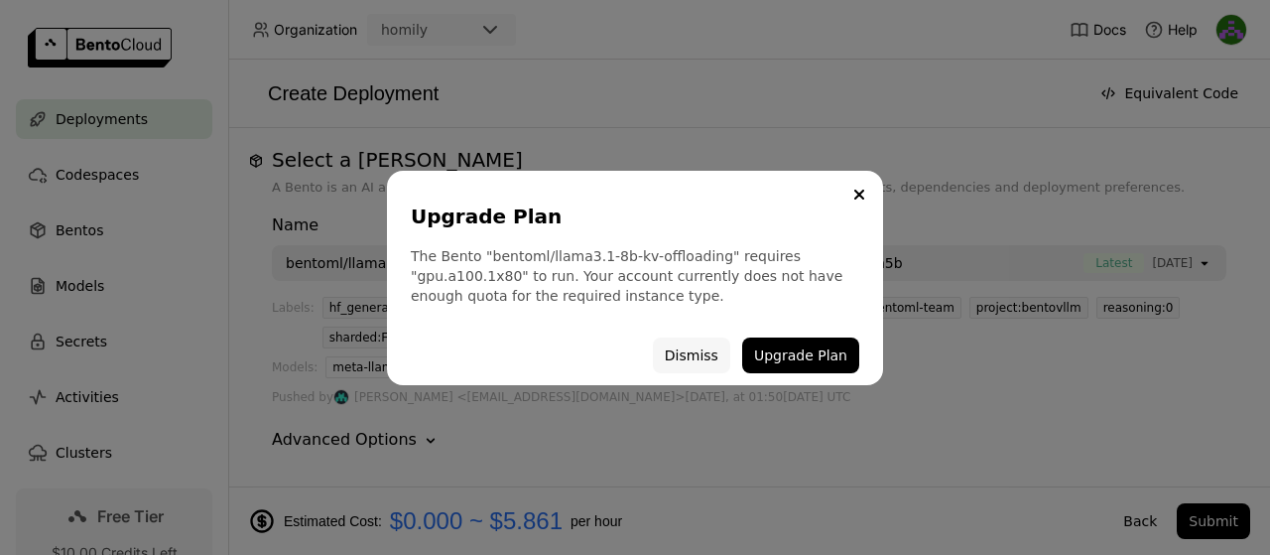
click at [709, 362] on button "Dismiss" at bounding box center [691, 355] width 77 height 36
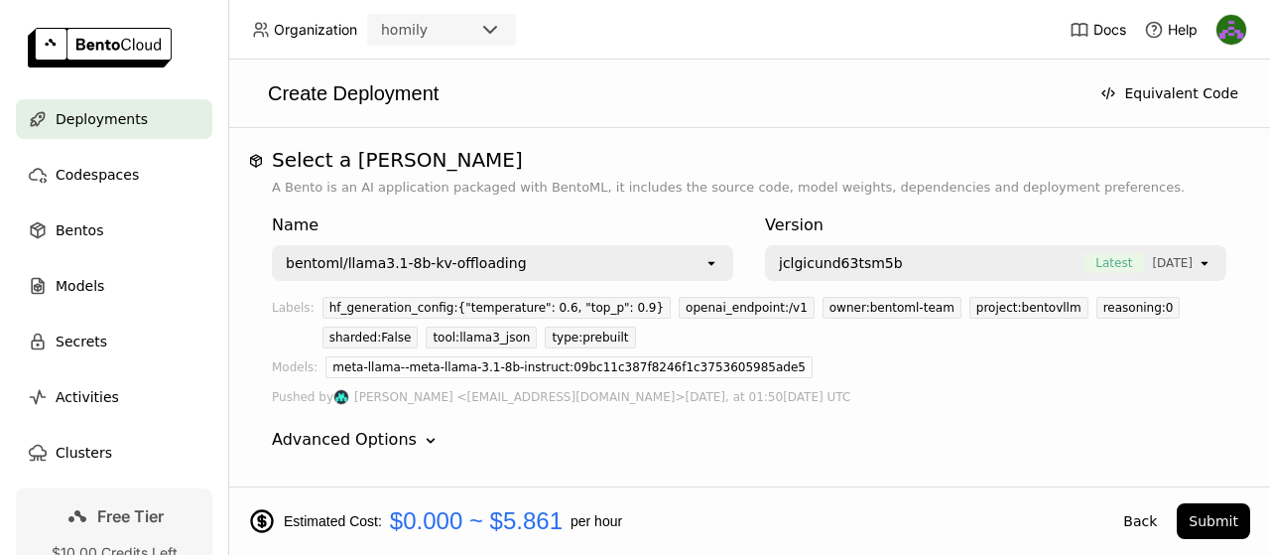
click at [421, 442] on icon "Down" at bounding box center [431, 441] width 20 height 20
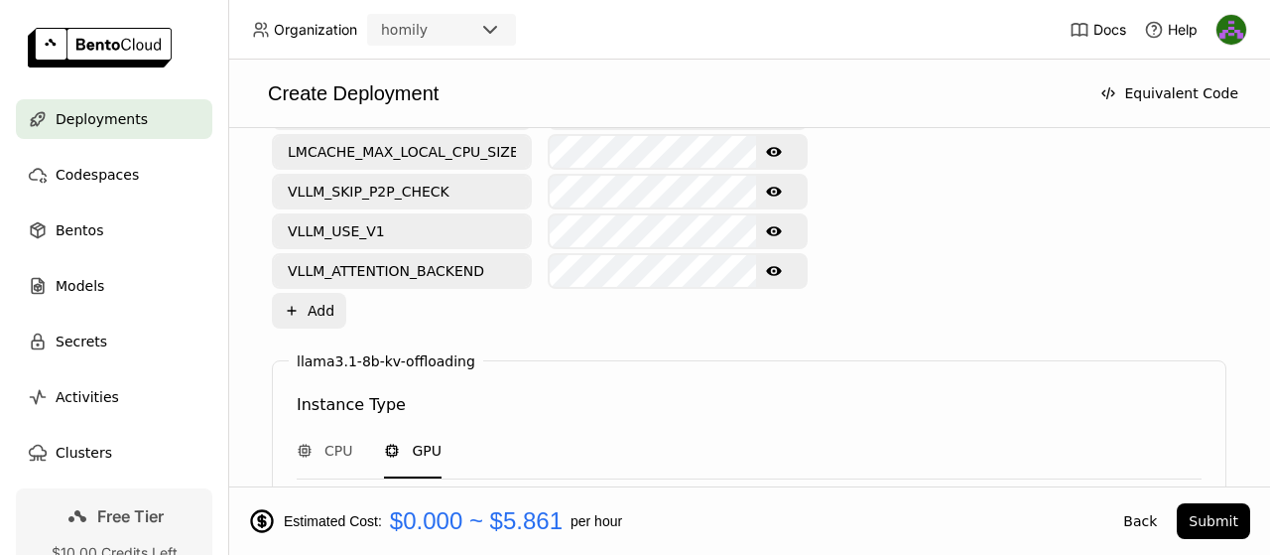
scroll to position [1389, 0]
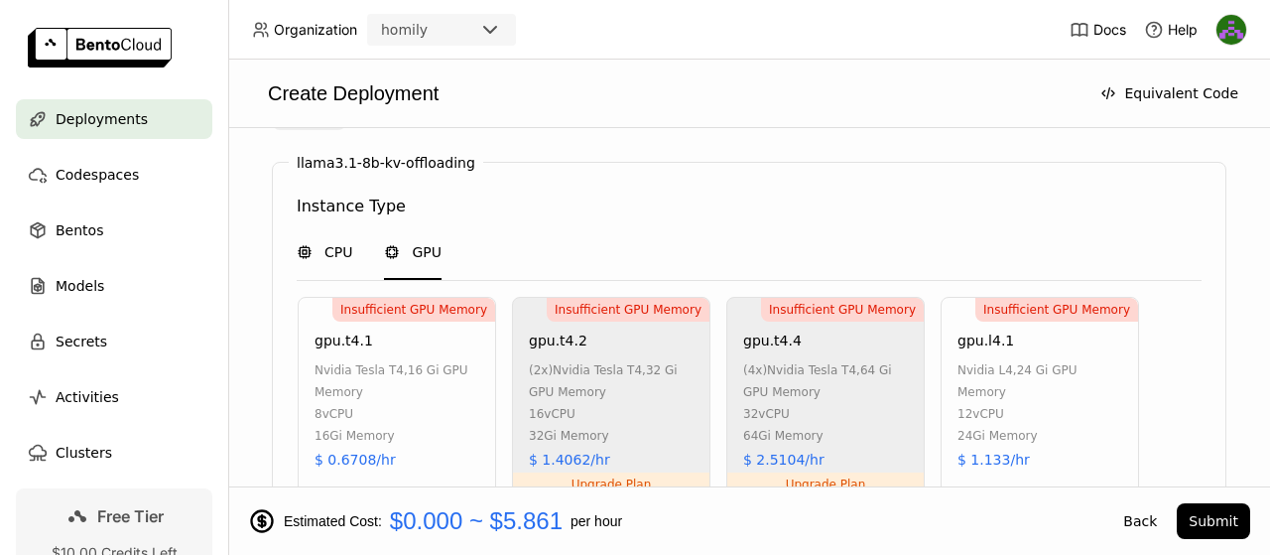
click at [340, 245] on span "CPU" at bounding box center [338, 252] width 28 height 20
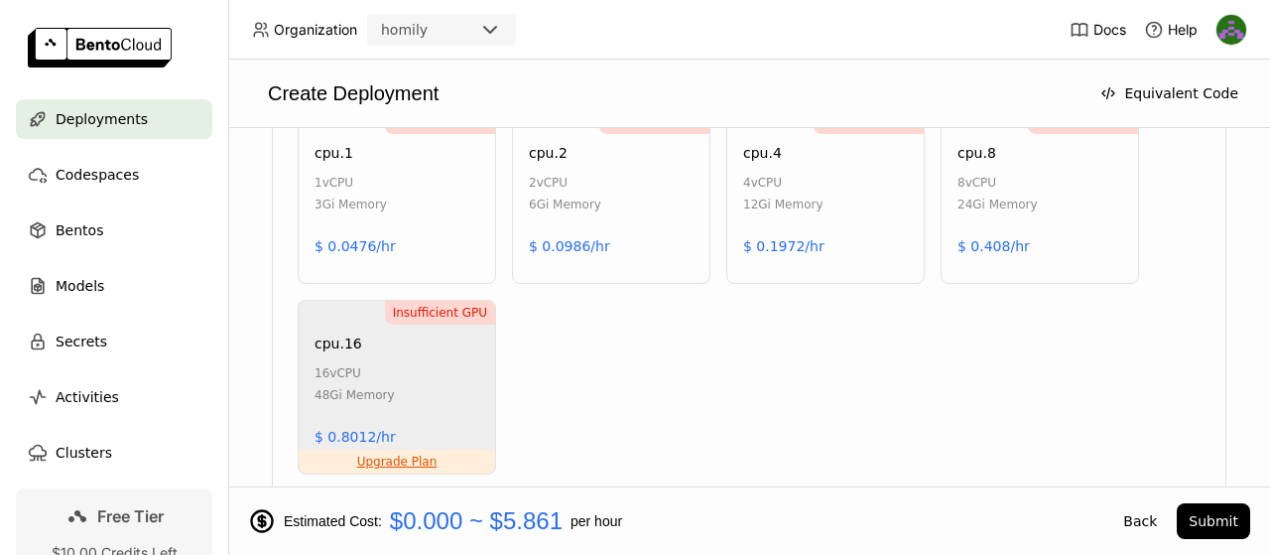
scroll to position [1588, 0]
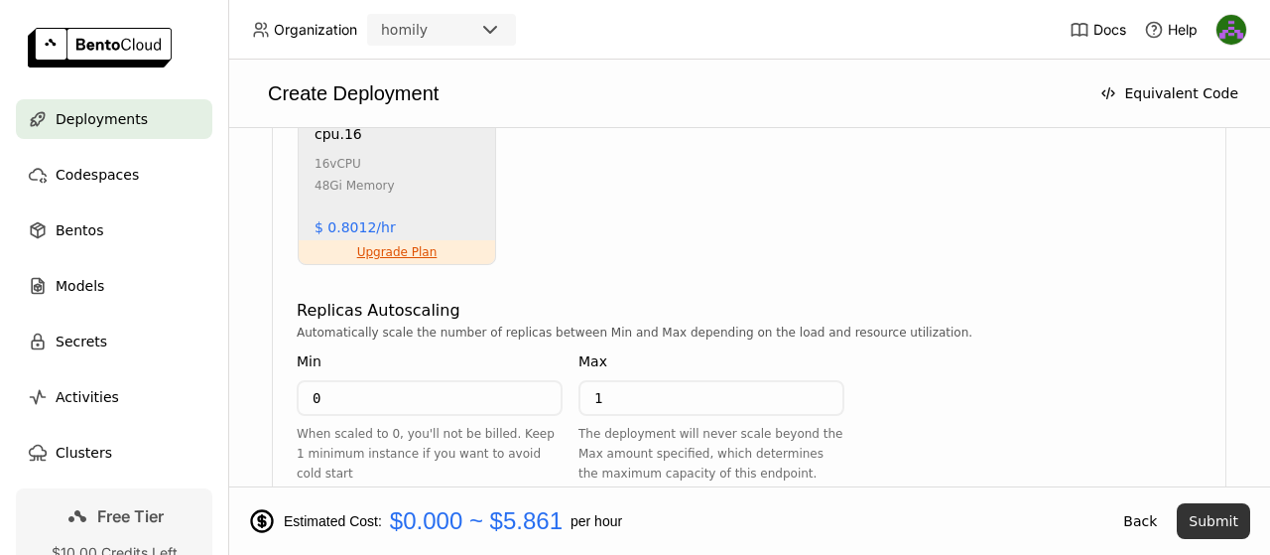
click at [1235, 518] on button "Submit" at bounding box center [1213, 521] width 73 height 36
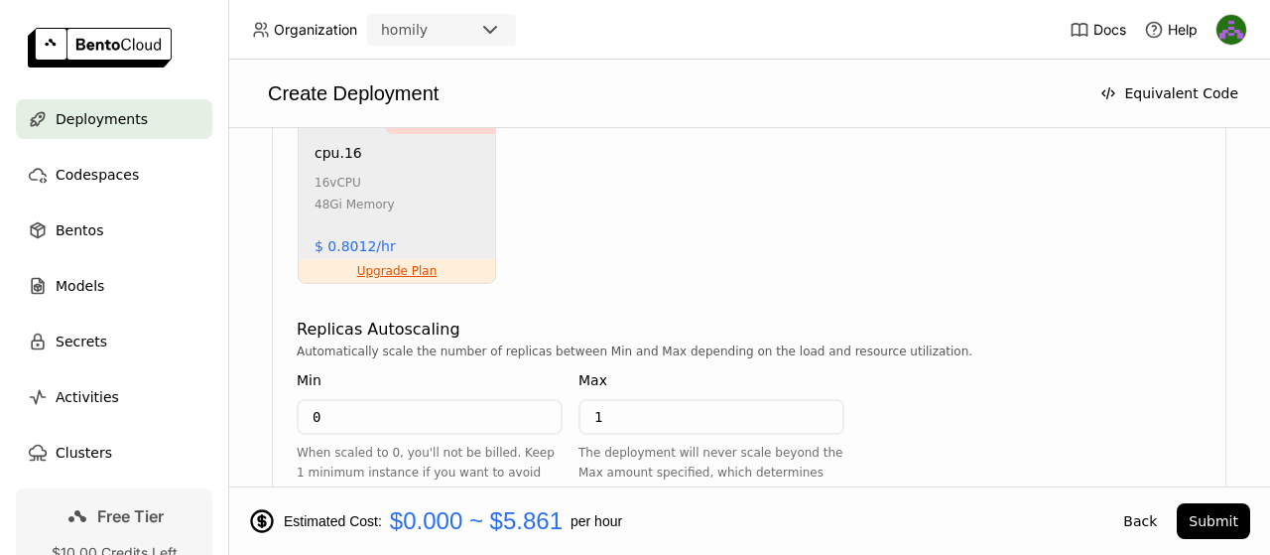
scroll to position [1994, 0]
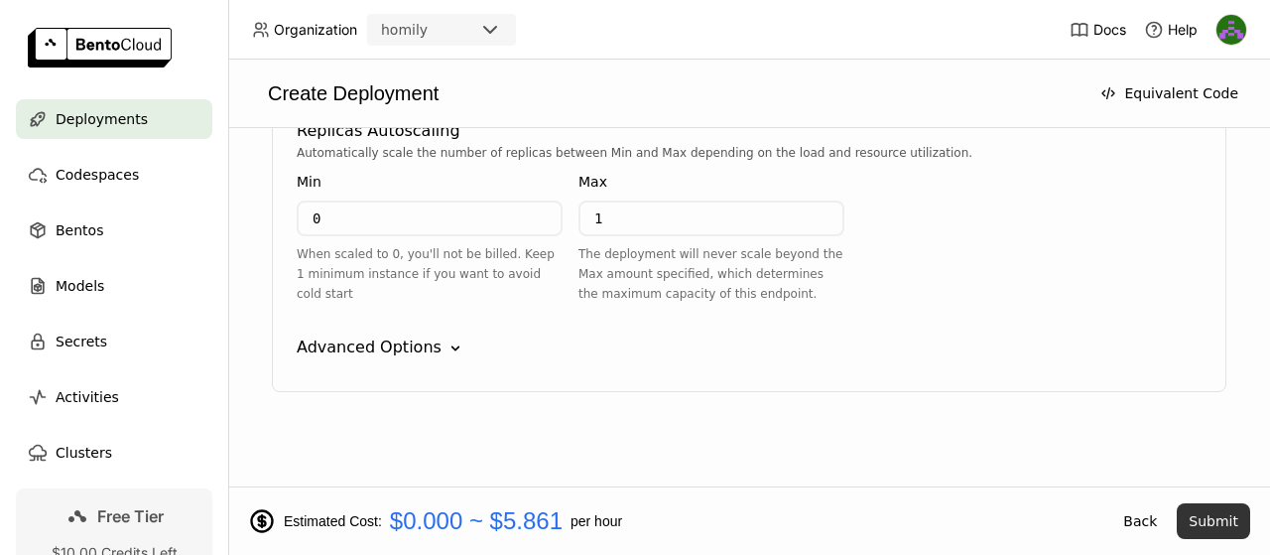
click at [1227, 525] on button "Submit" at bounding box center [1213, 521] width 73 height 36
click at [1207, 517] on button "Submit" at bounding box center [1213, 521] width 73 height 36
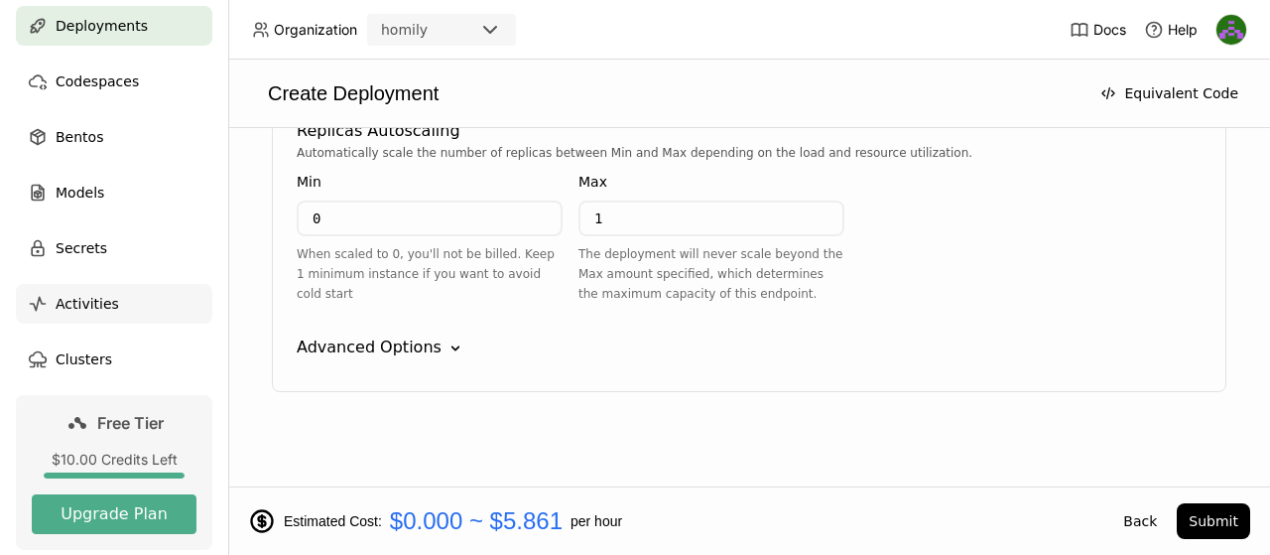
scroll to position [179, 0]
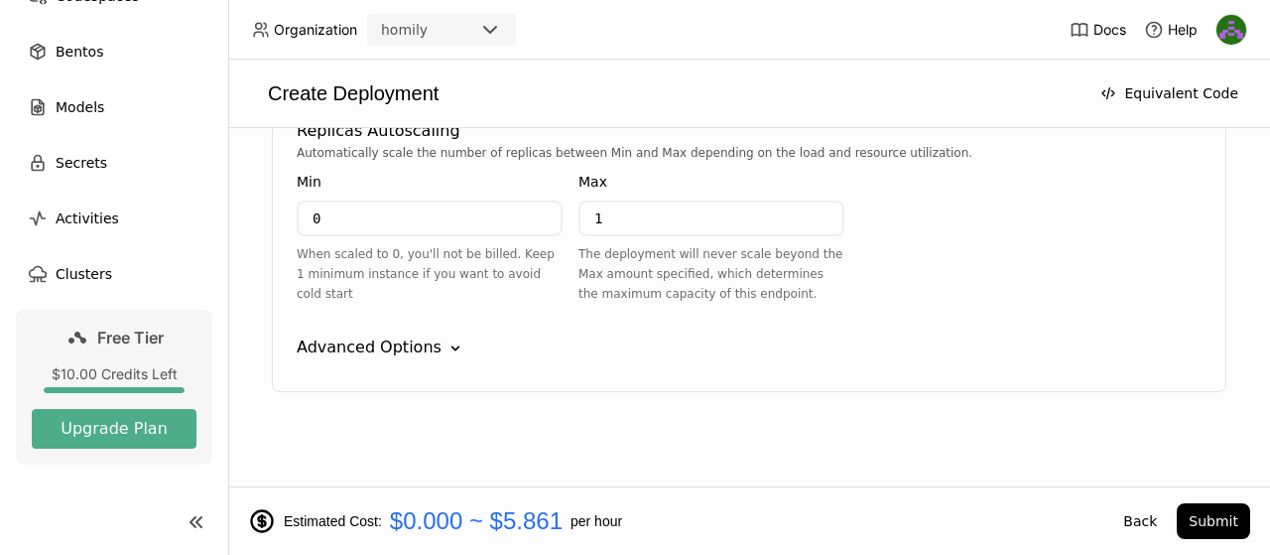
click at [140, 339] on span "Free Tier" at bounding box center [130, 337] width 66 height 20
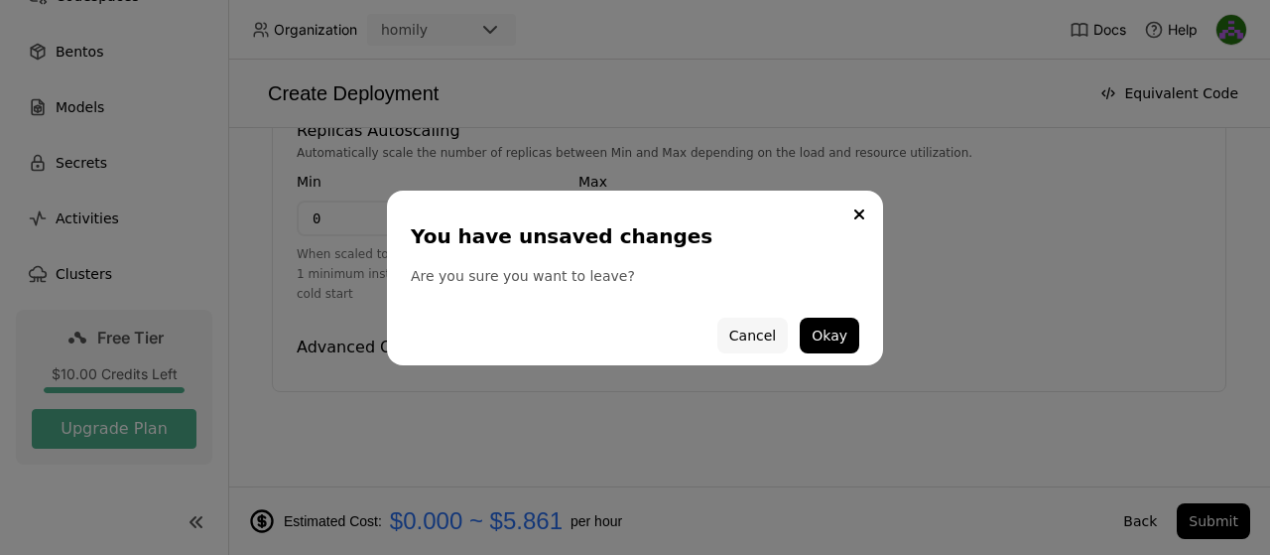
click at [764, 340] on button "Cancel" at bounding box center [752, 336] width 70 height 36
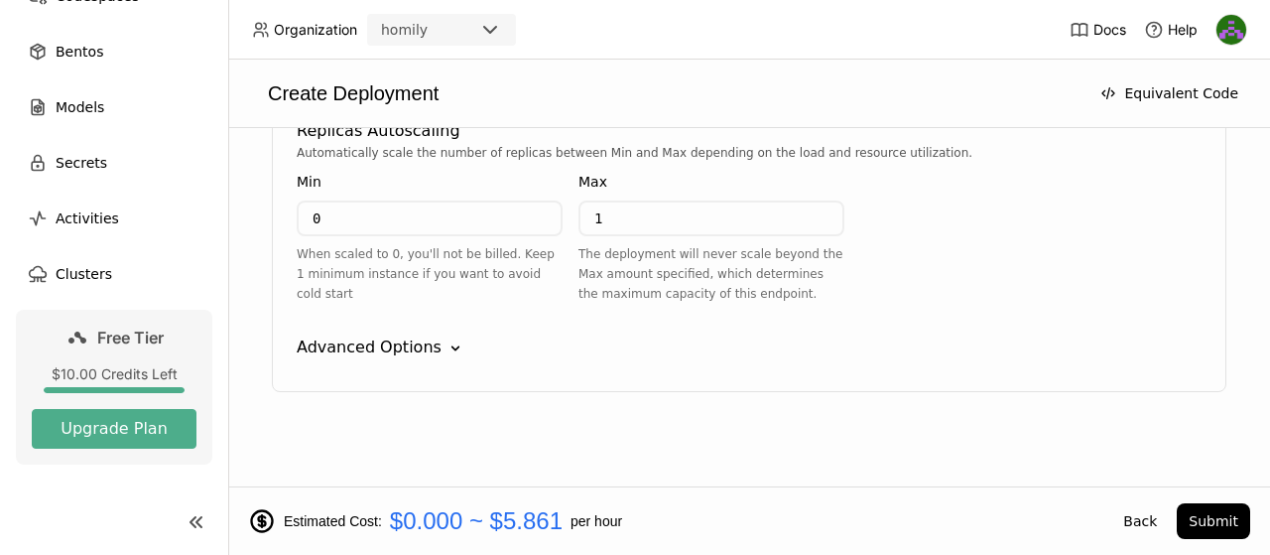
click at [127, 322] on link "Free Tier $10.00 Credits Left Upgrade Plan" at bounding box center [114, 387] width 196 height 155
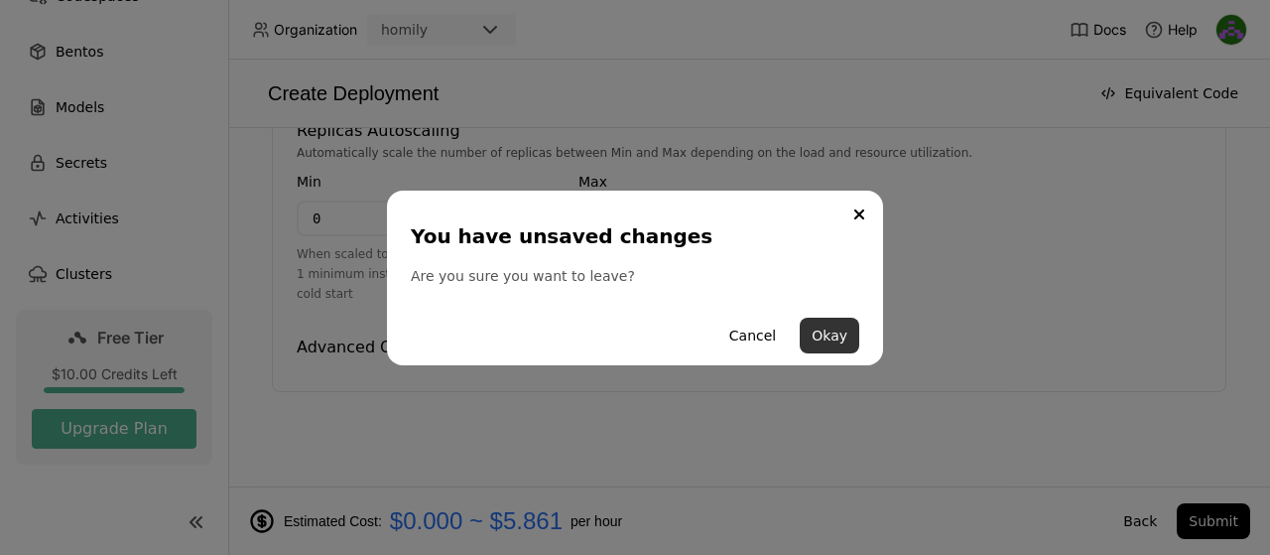
click at [819, 329] on button "Okay" at bounding box center [830, 336] width 60 height 36
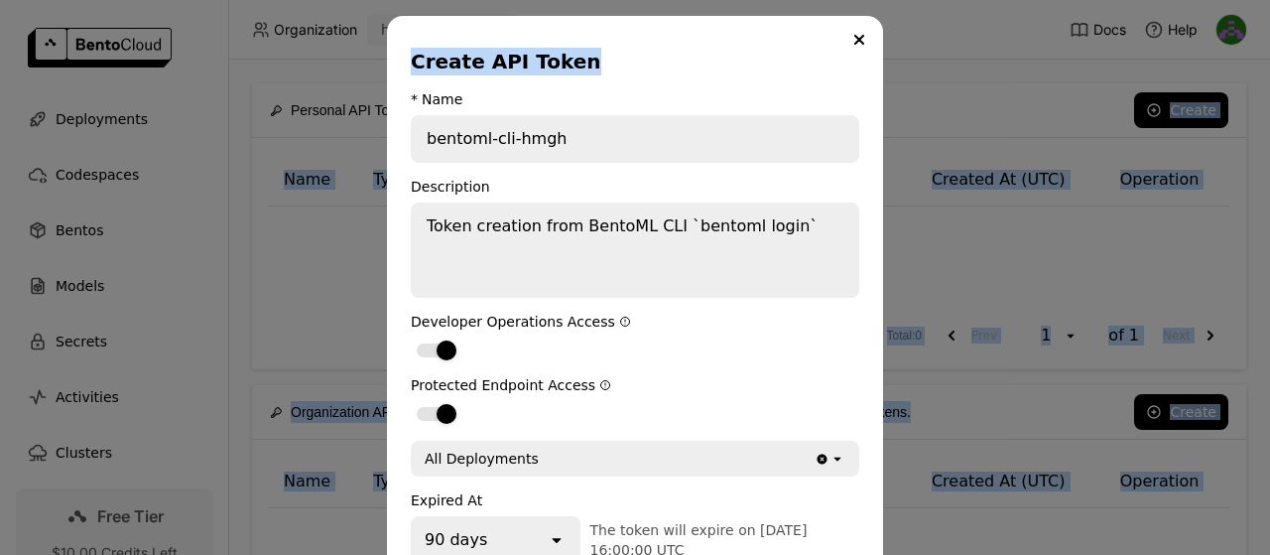
drag, startPoint x: 713, startPoint y: 44, endPoint x: 1129, endPoint y: -19, distance: 421.4
click at [1129, 0] on html "Organization homily Docs Help Deployments Codespaces Bentos Models Secrets Acti…" at bounding box center [635, 277] width 1270 height 555
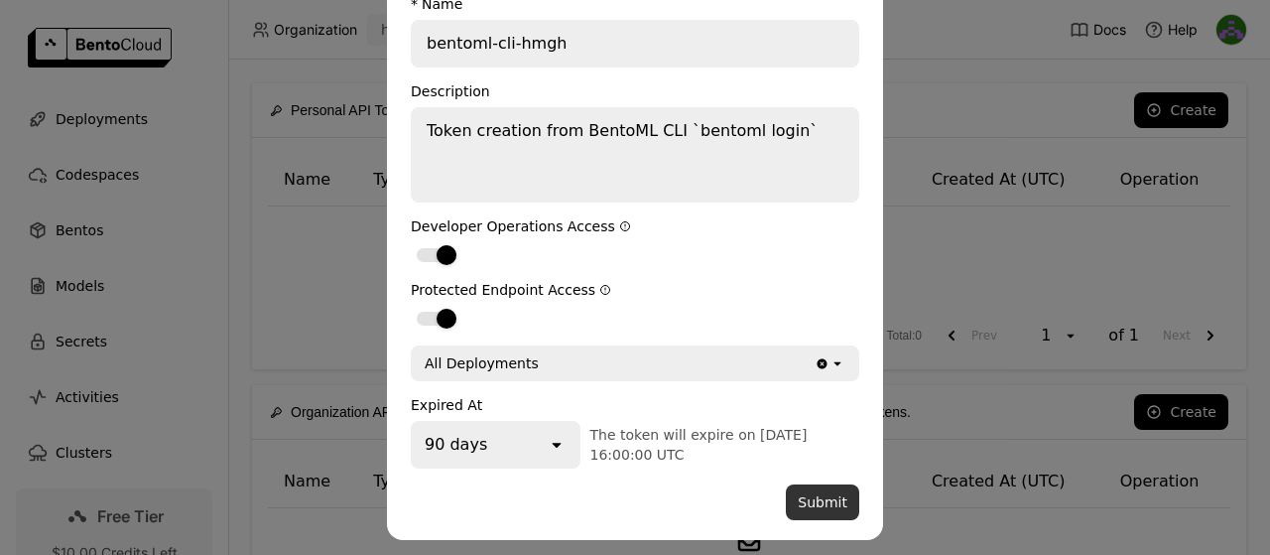
click at [819, 497] on button "Submit" at bounding box center [822, 502] width 73 height 36
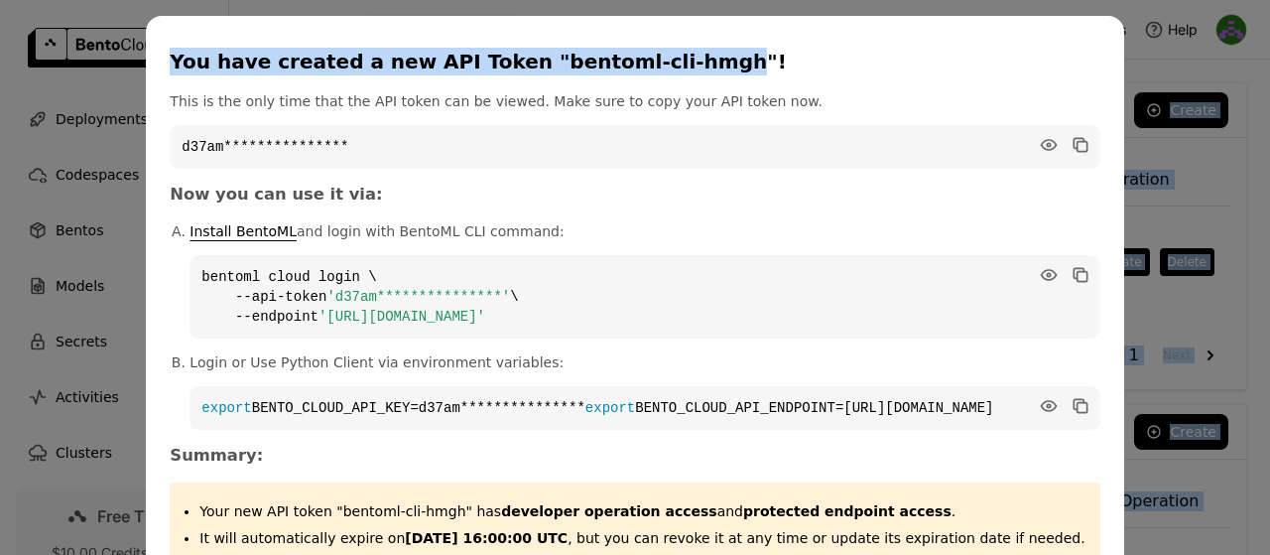
drag, startPoint x: 706, startPoint y: 34, endPoint x: 814, endPoint y: -21, distance: 121.2
click at [814, 0] on html "**********" at bounding box center [635, 277] width 1270 height 555
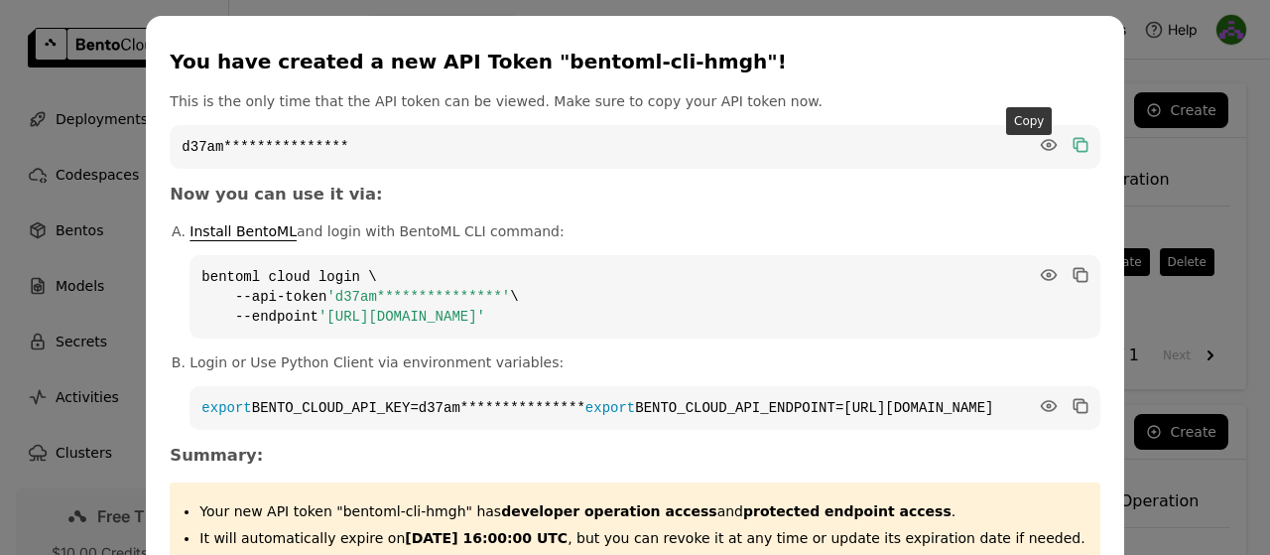
click at [1077, 142] on icon "dialog" at bounding box center [1082, 147] width 10 height 10
click at [1074, 143] on icon "dialog" at bounding box center [1079, 143] width 10 height 10
click at [1041, 145] on icon "dialog" at bounding box center [1048, 145] width 15 height 10
drag, startPoint x: 371, startPoint y: 148, endPoint x: 212, endPoint y: 152, distance: 158.8
click at [212, 152] on code "d37amo83kbo6kcnnu83g" at bounding box center [635, 147] width 930 height 44
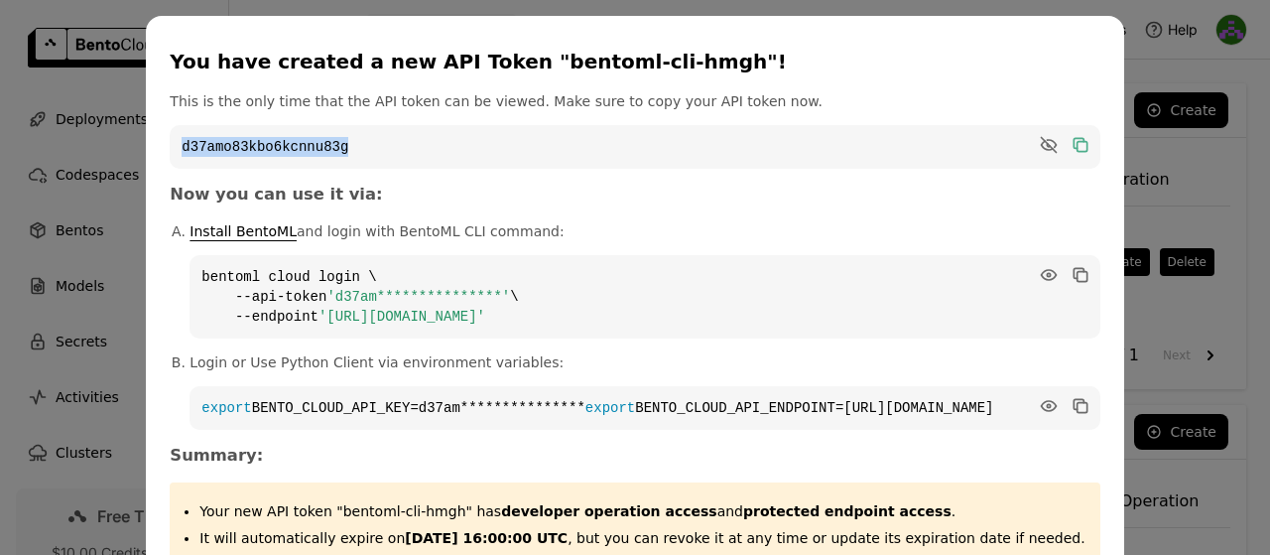
copy code "d37amo83kbo6kcnnu83g"
click at [1074, 273] on icon "dialog" at bounding box center [1079, 273] width 10 height 10
click at [224, 263] on ol "**********" at bounding box center [635, 325] width 930 height 208
click at [1041, 402] on icon "dialog" at bounding box center [1048, 406] width 15 height 10
click at [1077, 277] on icon "dialog" at bounding box center [1082, 276] width 10 height 10
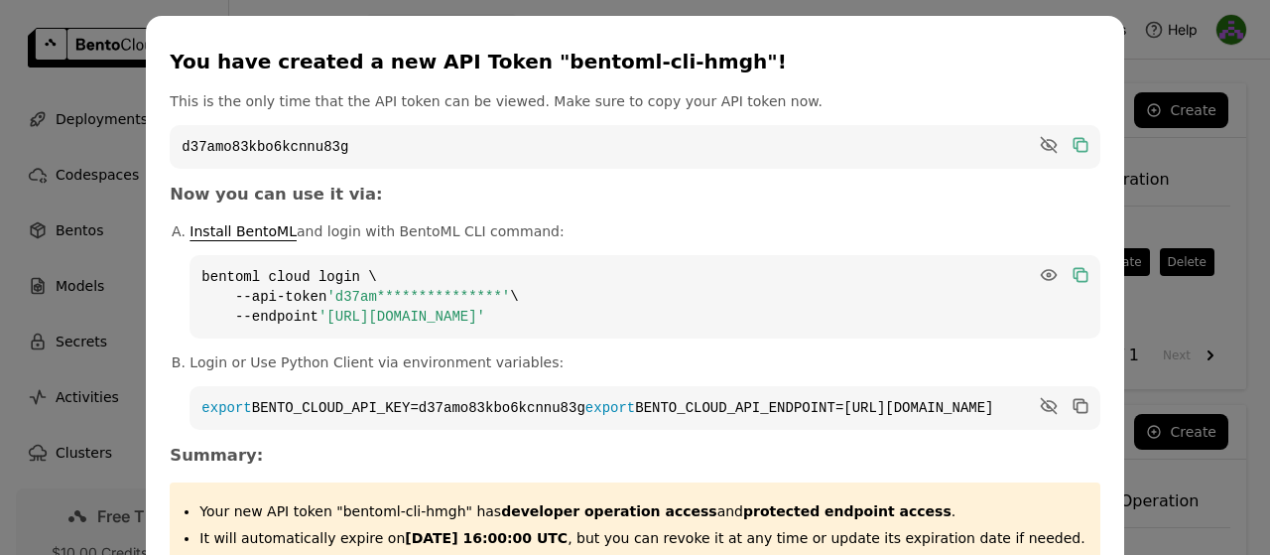
click at [974, 275] on code "**********" at bounding box center [645, 296] width 910 height 83
click at [1041, 275] on icon "dialog" at bounding box center [1048, 275] width 15 height 10
click at [1071, 270] on icon "dialog" at bounding box center [1081, 275] width 20 height 20
click at [577, 430] on code "export BENTO_CLOUD_API_KEY=d37amo83kbo6kcnnu83g export BENTO_CLOUD_API_ENDPOINT…" at bounding box center [645, 408] width 910 height 44
click at [1077, 412] on icon "dialog" at bounding box center [1082, 407] width 10 height 10
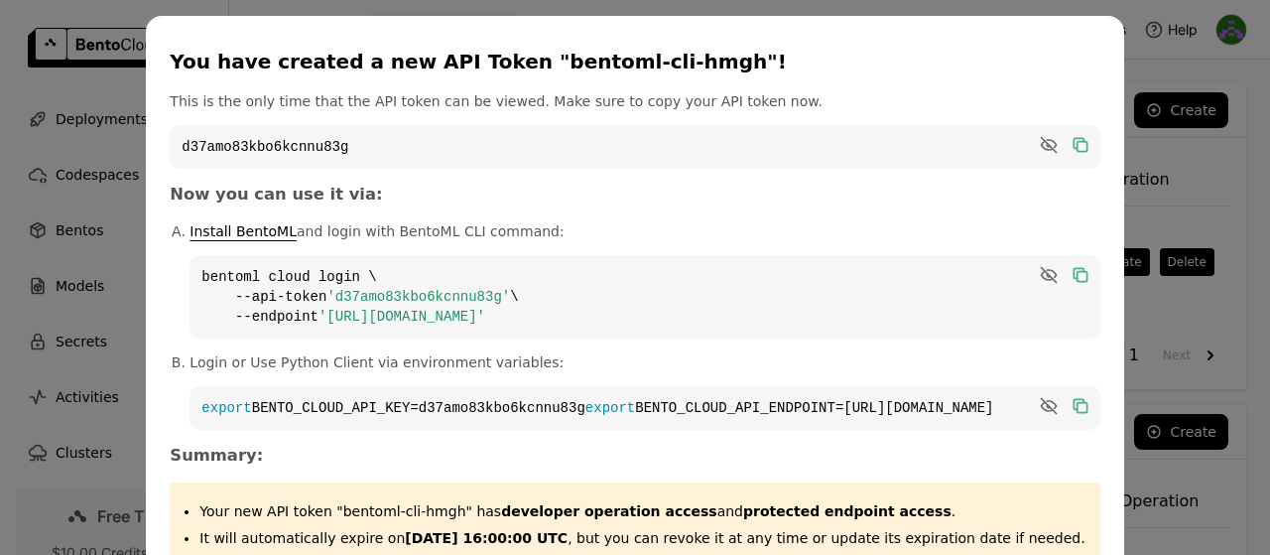
click at [426, 282] on code "bentoml cloud login \ --api-token 'd37amo83kbo6kcnnu83g' \ --endpoint '[URL][DO…" at bounding box center [645, 296] width 910 height 83
drag, startPoint x: 240, startPoint y: 273, endPoint x: 621, endPoint y: 322, distance: 384.2
click at [621, 322] on code "bentoml cloud login \ --api-token 'd37amo83kbo6kcnnu83g' \ --endpoint '[URL][DO…" at bounding box center [645, 296] width 910 height 83
copy code "bentoml cloud login \ --api-token 'd37amo83kbo6kcnnu83g' \ --endpoint '[URL][DO…"
click at [338, 278] on code "bentoml cloud login \ --api-token 'd37amo83kbo6kcnnu83g' \ --endpoint '[URL][DO…" at bounding box center [645, 296] width 910 height 83
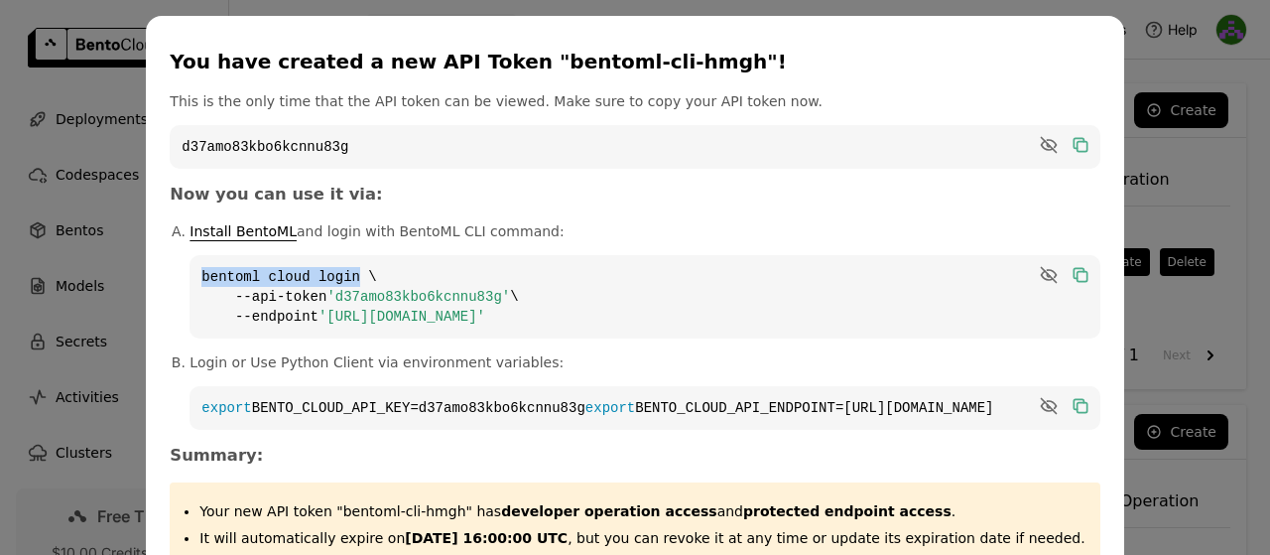
drag, startPoint x: 240, startPoint y: 280, endPoint x: 382, endPoint y: 279, distance: 141.9
click at [382, 279] on code "bentoml cloud login \ --api-token 'd37amo83kbo6kcnnu83g' \ --endpoint '[URL][DO…" at bounding box center [645, 296] width 910 height 83
copy code "bentoml cloud login"
drag, startPoint x: 218, startPoint y: 148, endPoint x: 378, endPoint y: 152, distance: 159.8
click at [378, 152] on code "d37amo83kbo6kcnnu83g" at bounding box center [635, 147] width 930 height 44
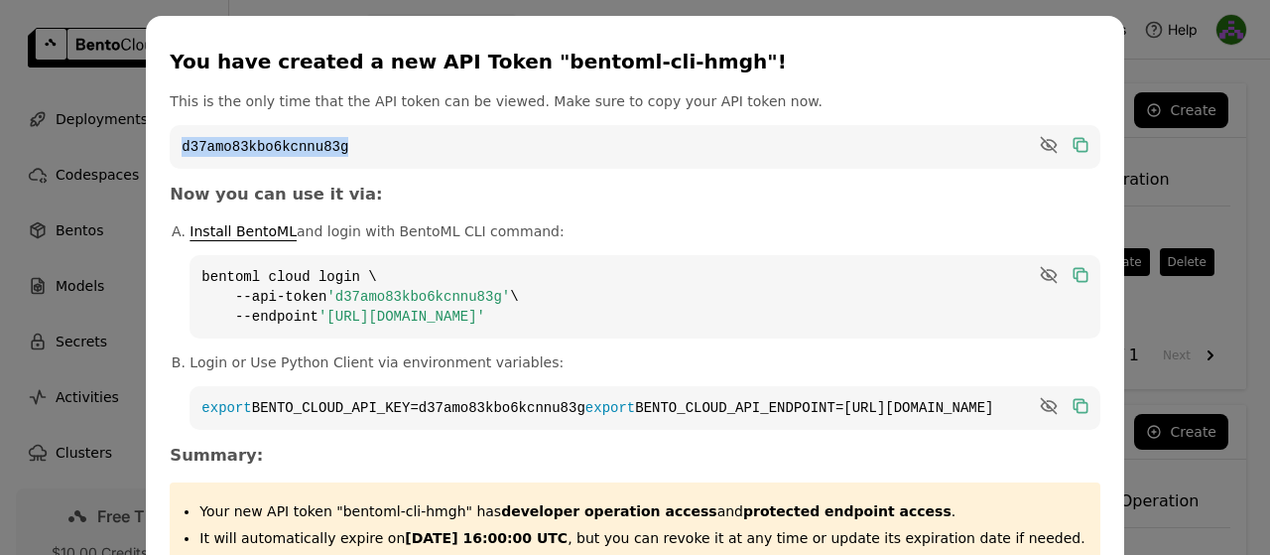
copy code "d37amo83kbo6kcnnu83g"
click at [302, 279] on code "bentoml cloud login \ --api-token 'd37amo83kbo6kcnnu83g' \ --endpoint '[URL][DO…" at bounding box center [645, 296] width 910 height 83
click at [1041, 271] on icon "dialog" at bounding box center [1048, 275] width 15 height 10
click at [1074, 272] on icon "dialog" at bounding box center [1079, 273] width 10 height 10
click at [485, 318] on span "'[URL][DOMAIN_NAME]'" at bounding box center [402, 317] width 167 height 16
